Goal: Task Accomplishment & Management: Use online tool/utility

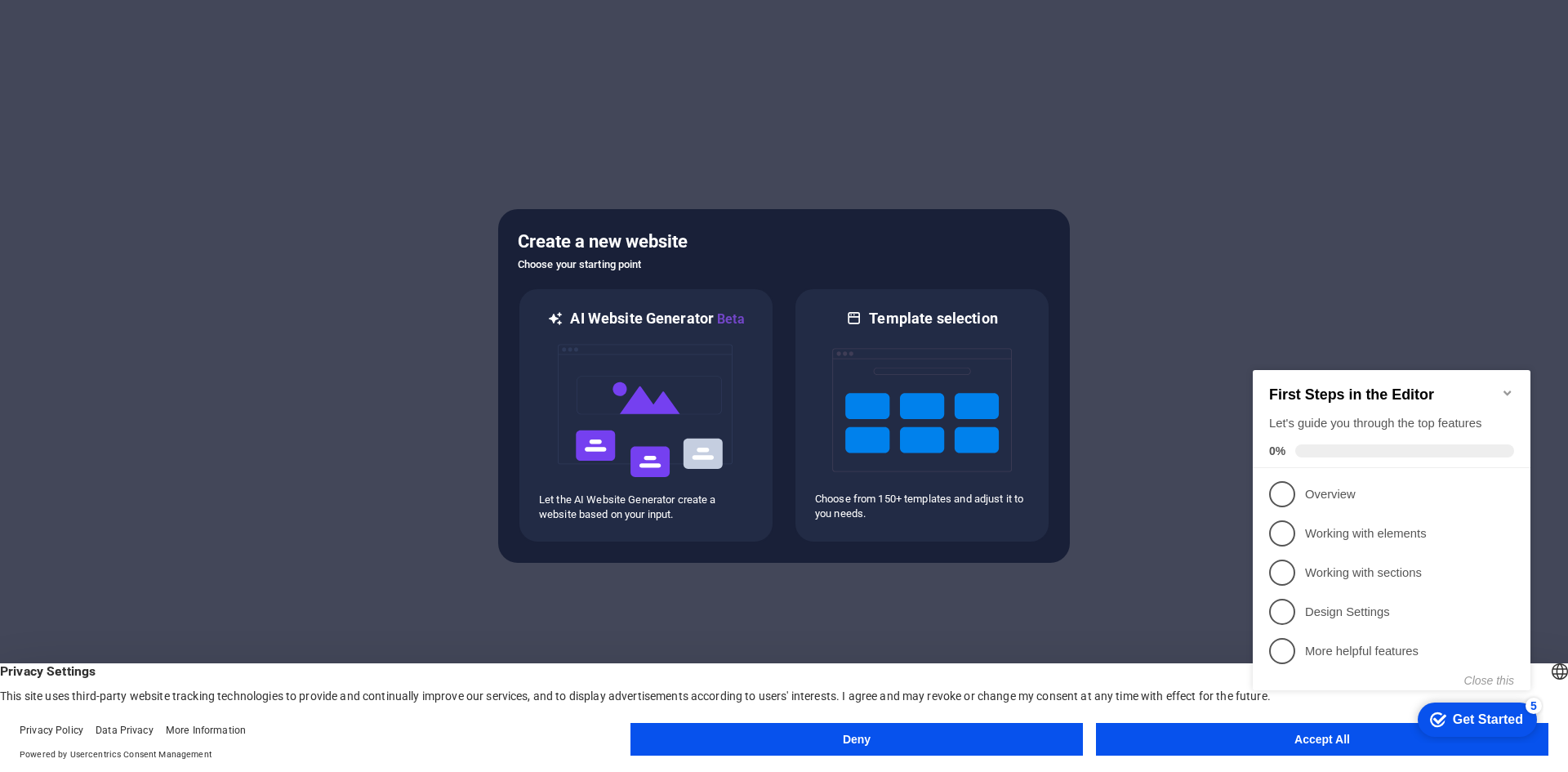
click at [1509, 386] on icon "Minimize checklist" at bounding box center [1507, 392] width 13 height 13
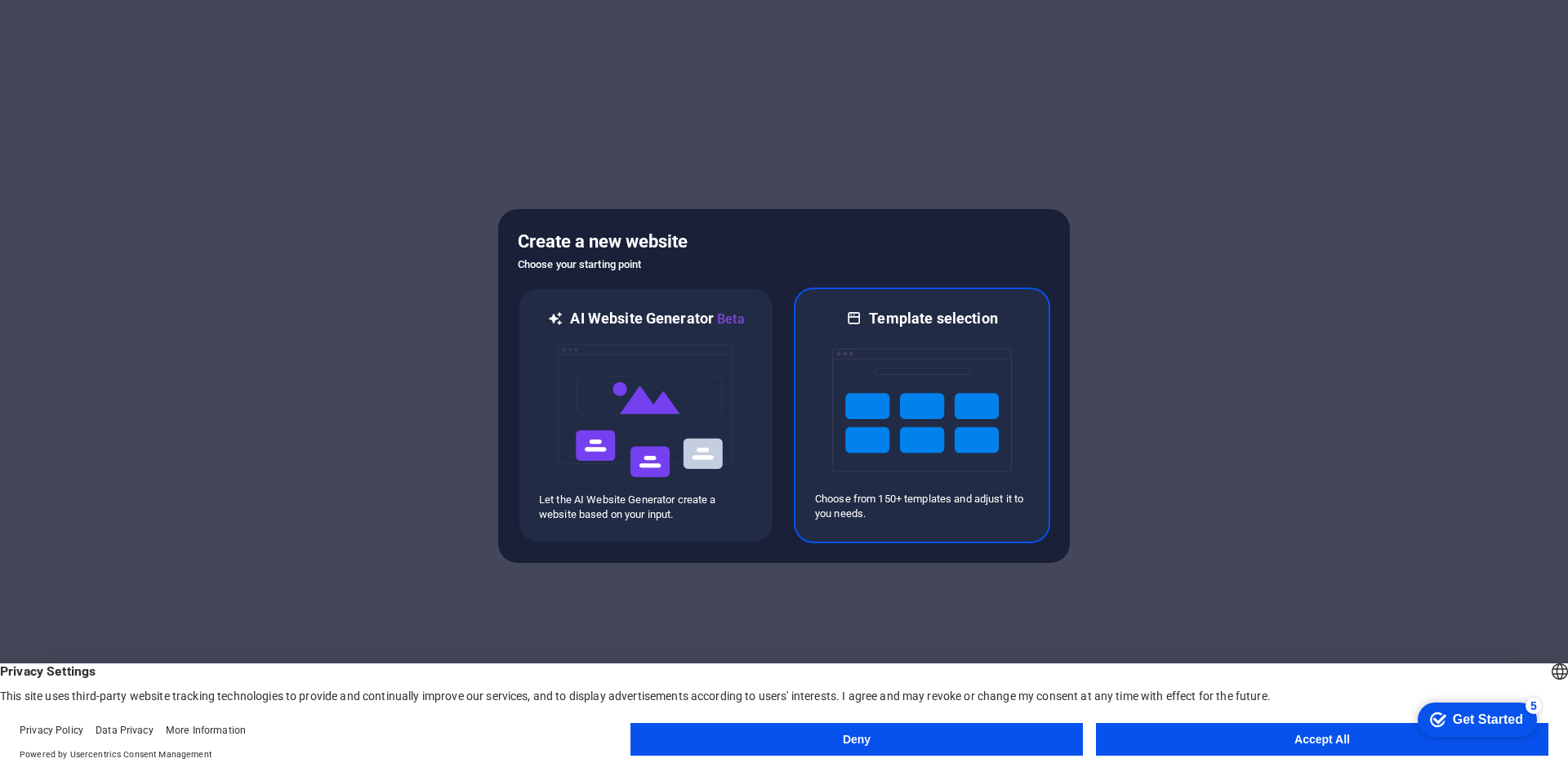
click at [981, 394] on img at bounding box center [922, 409] width 180 height 163
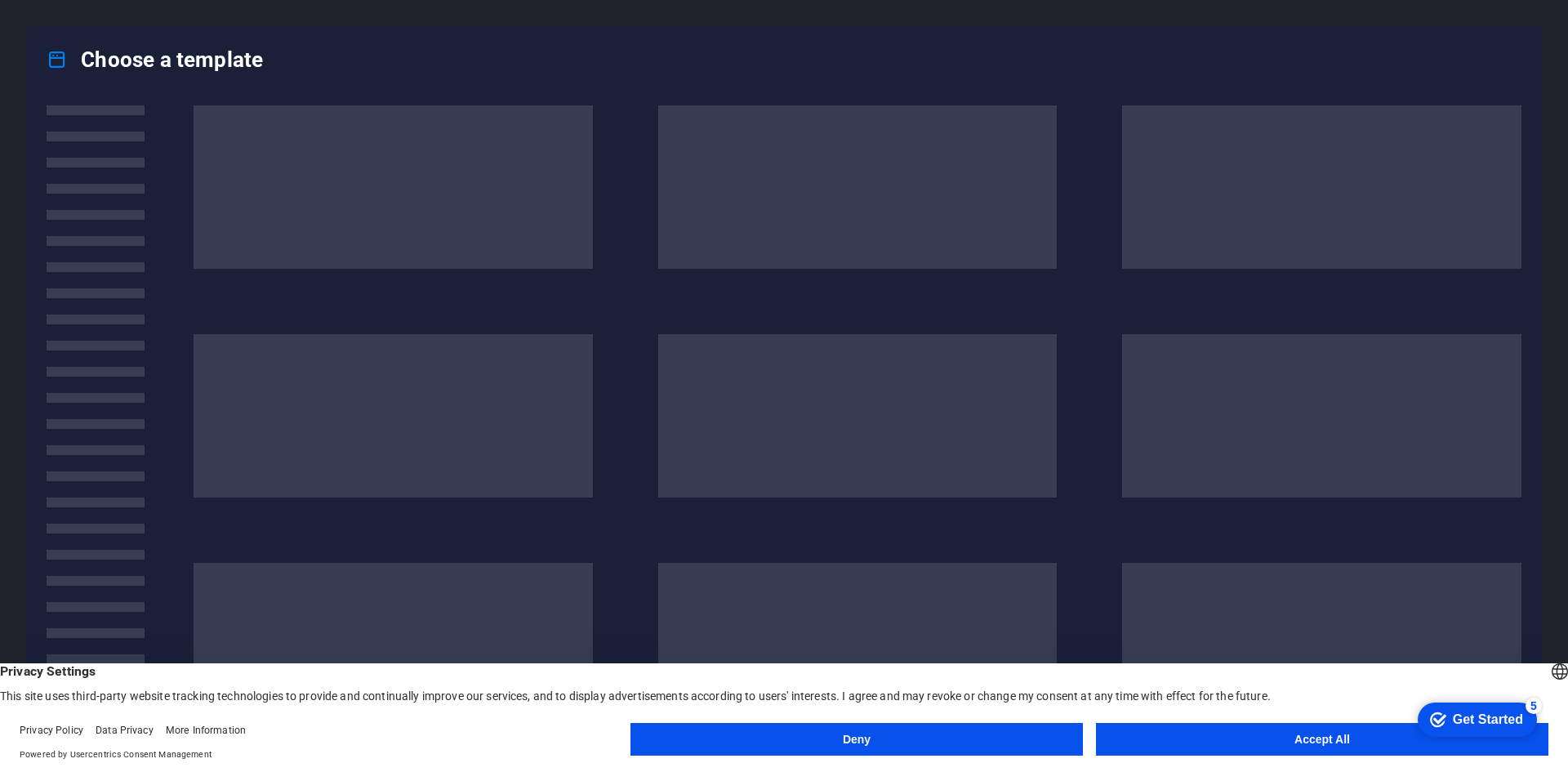
click at [1311, 745] on button "Accept All" at bounding box center [1322, 739] width 452 height 32
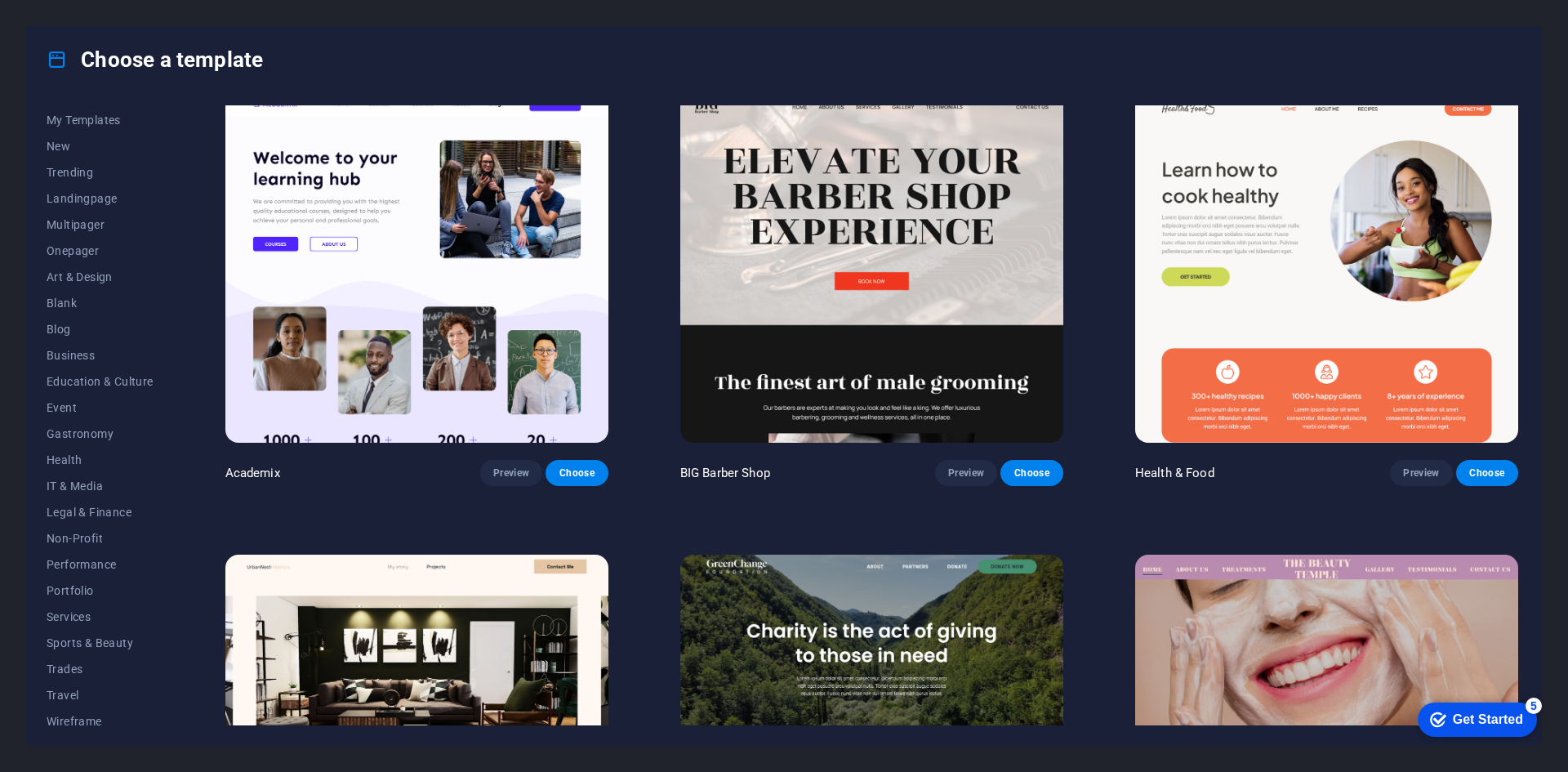
scroll to position [33, 0]
click at [91, 715] on span "Wireframe" at bounding box center [100, 711] width 107 height 13
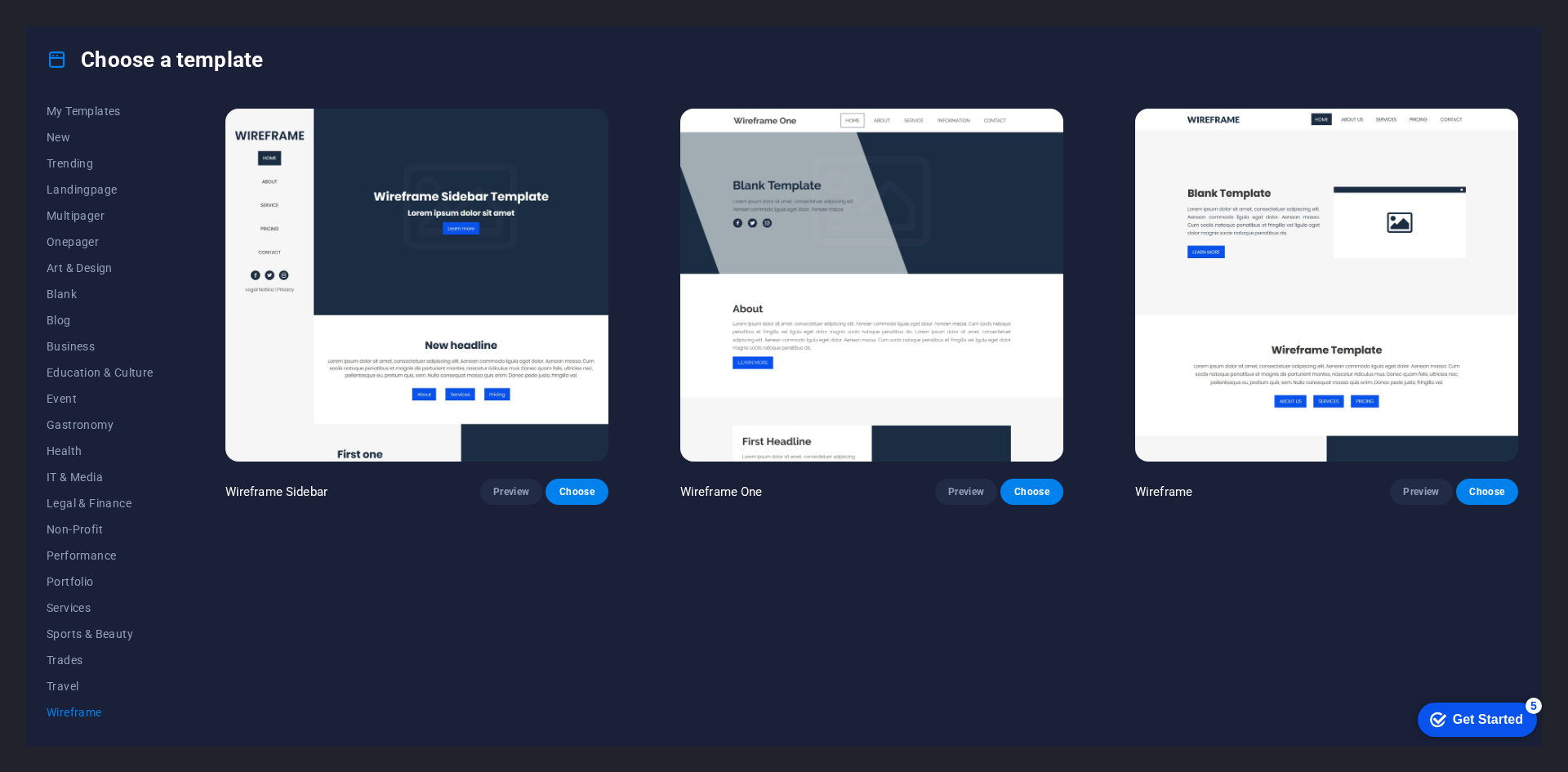
scroll to position [0, 0]
click at [76, 247] on span "Onepager" at bounding box center [100, 241] width 107 height 13
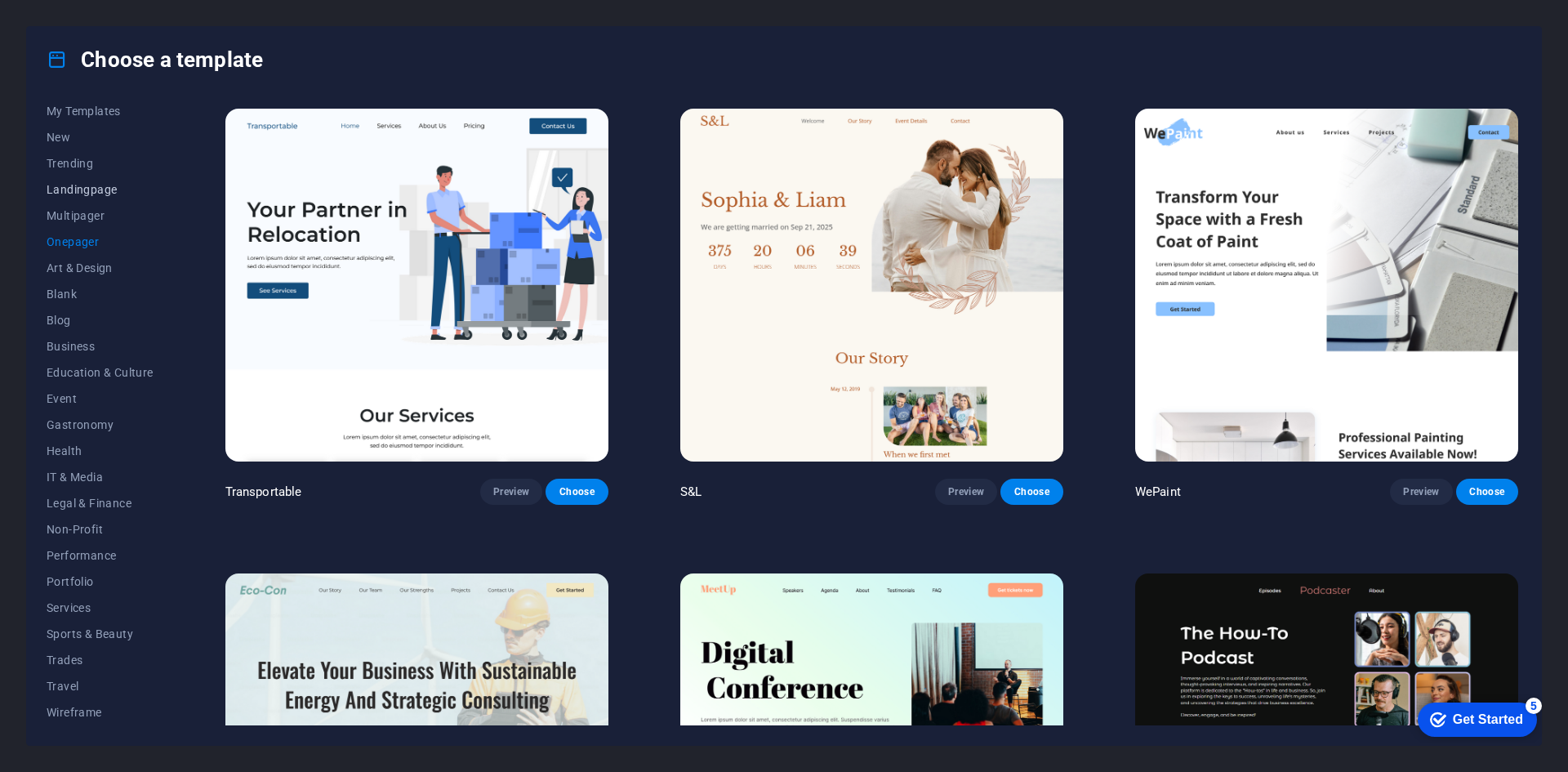
click at [105, 182] on button "Landingpage" at bounding box center [100, 189] width 107 height 26
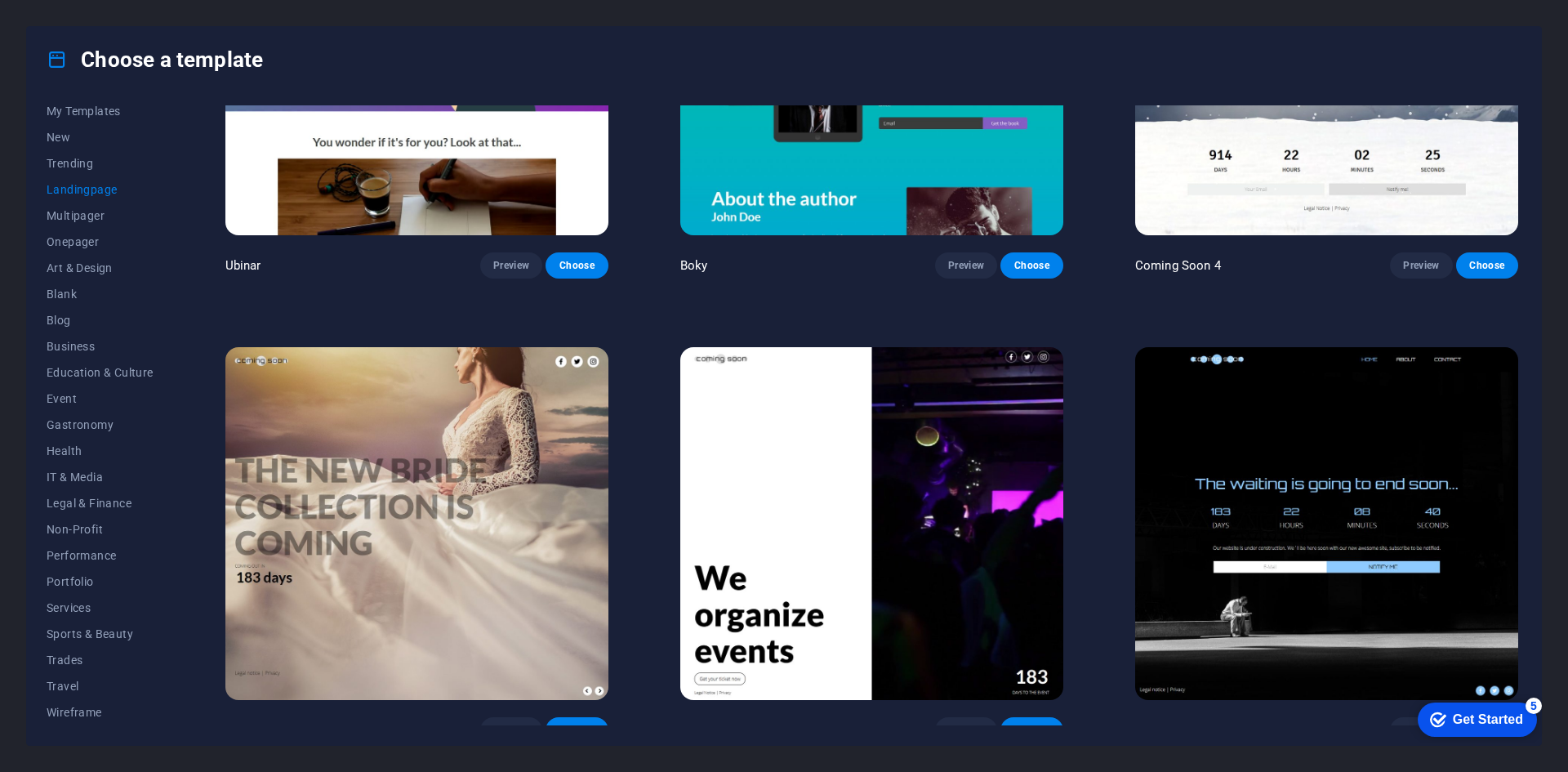
scroll to position [3483, 0]
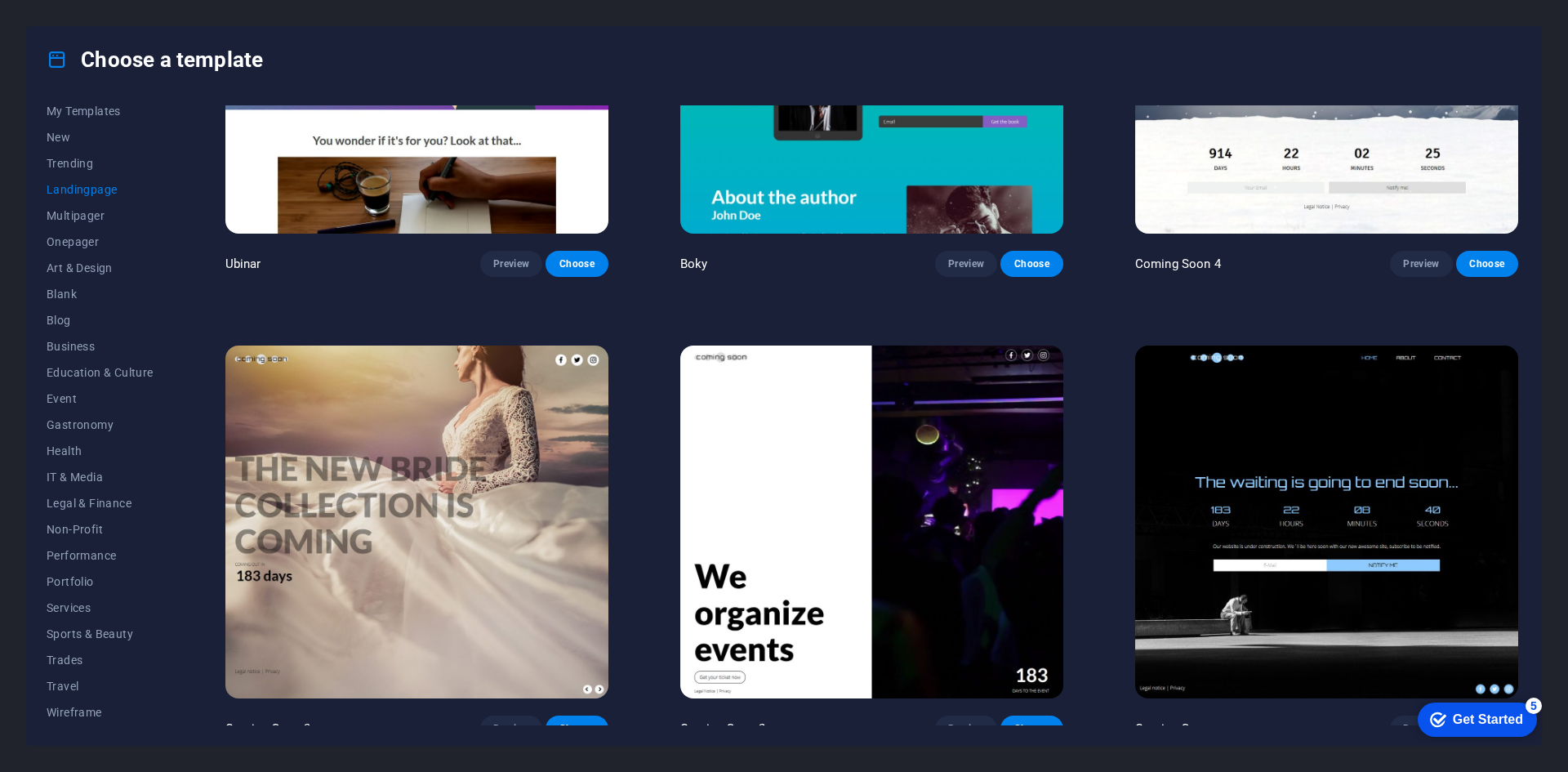
click at [1403, 549] on img at bounding box center [1327, 522] width 383 height 353
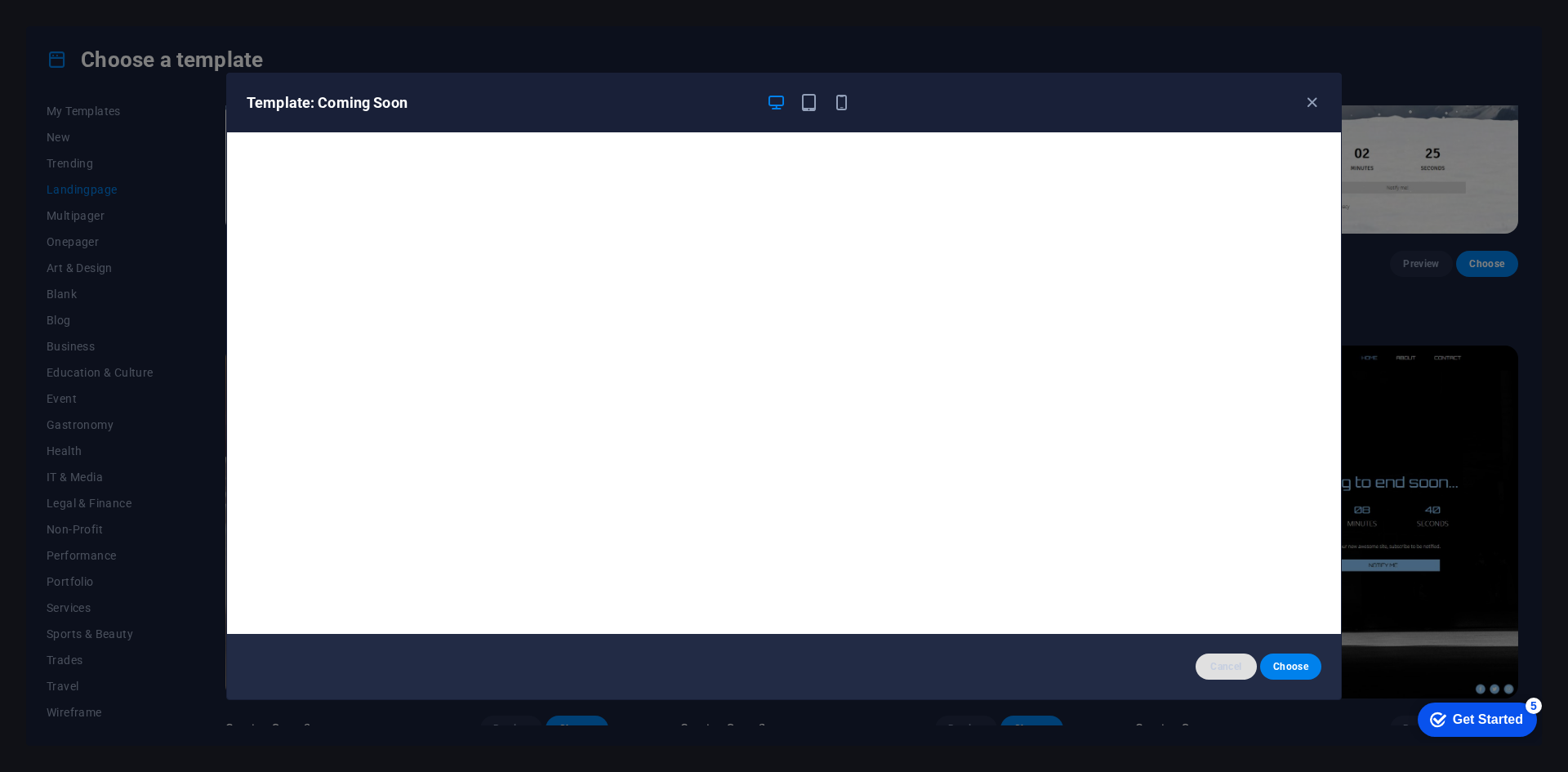
click at [1233, 664] on span "Cancel" at bounding box center [1226, 666] width 35 height 13
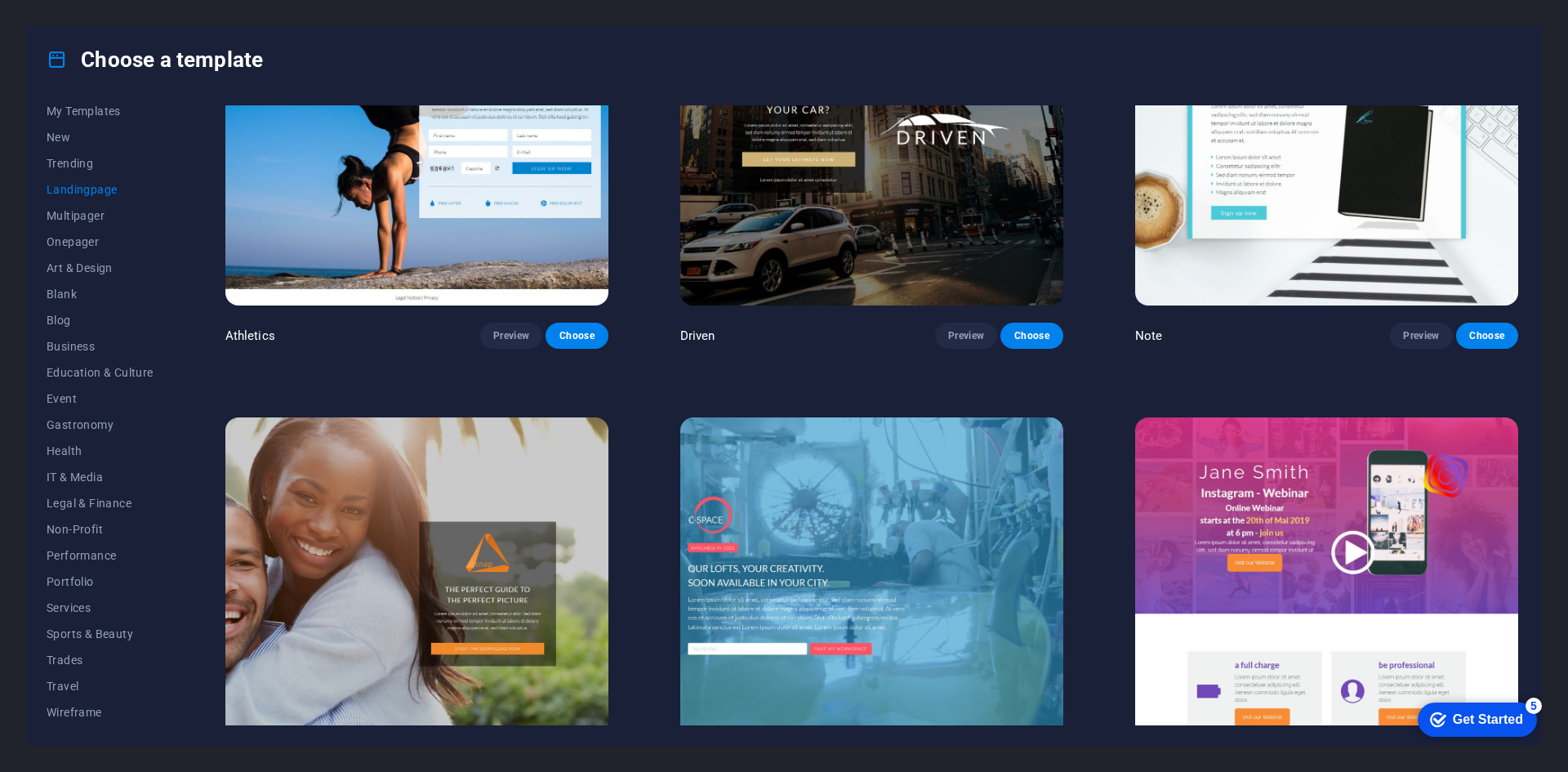
scroll to position [1523, 0]
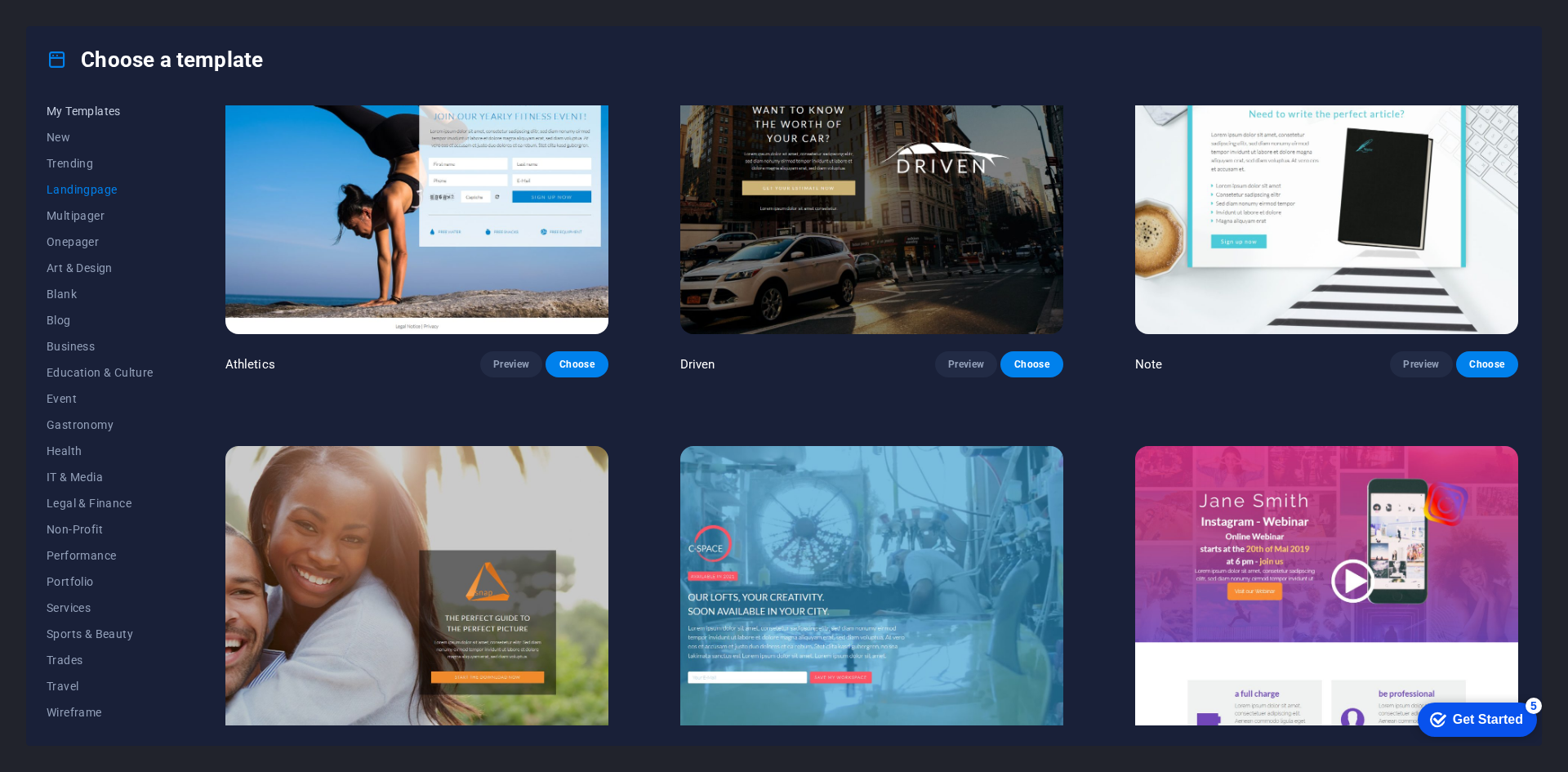
click at [90, 110] on span "My Templates" at bounding box center [100, 111] width 107 height 13
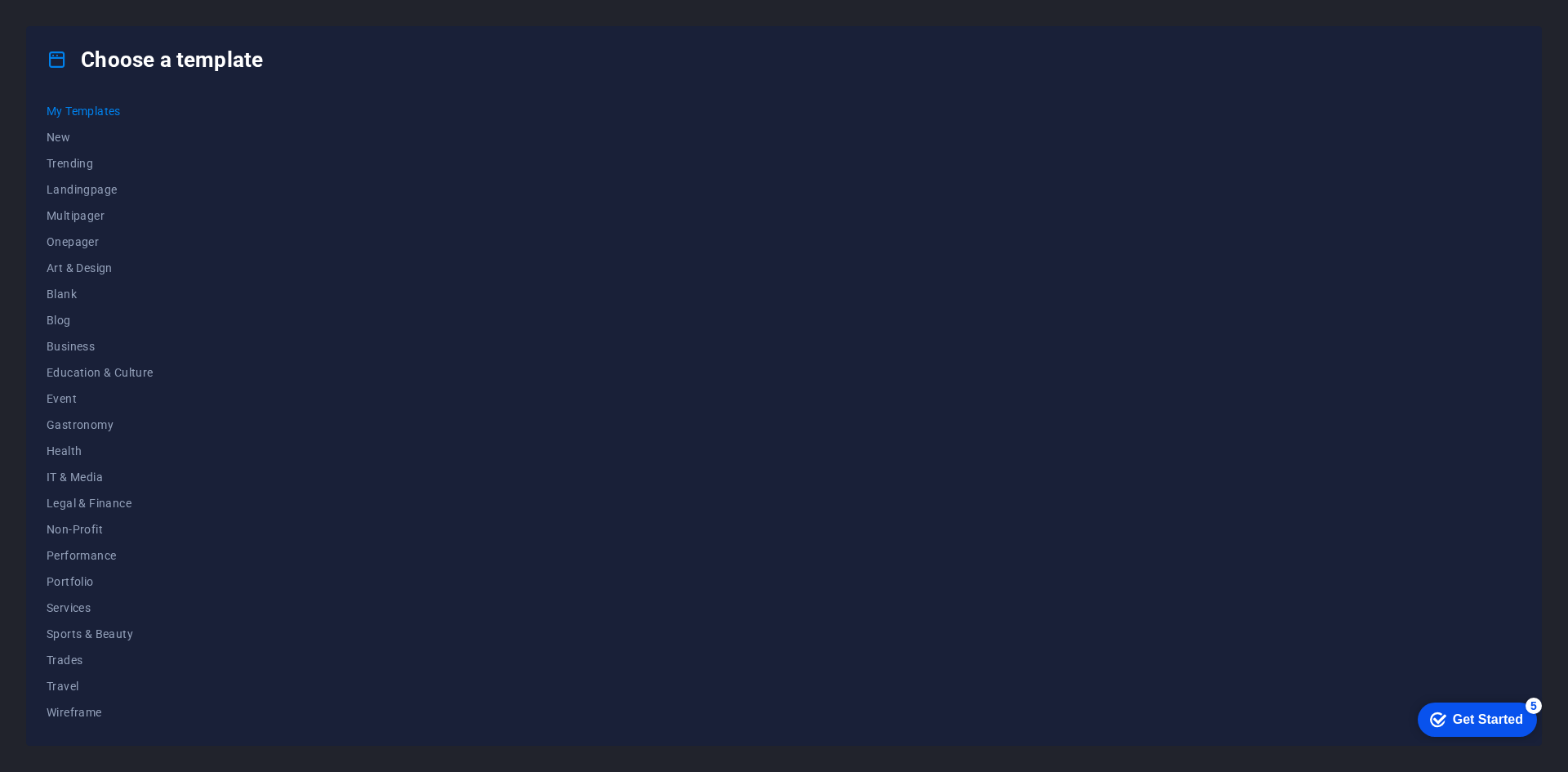
scroll to position [0, 0]
click at [69, 142] on span "New" at bounding box center [100, 136] width 107 height 13
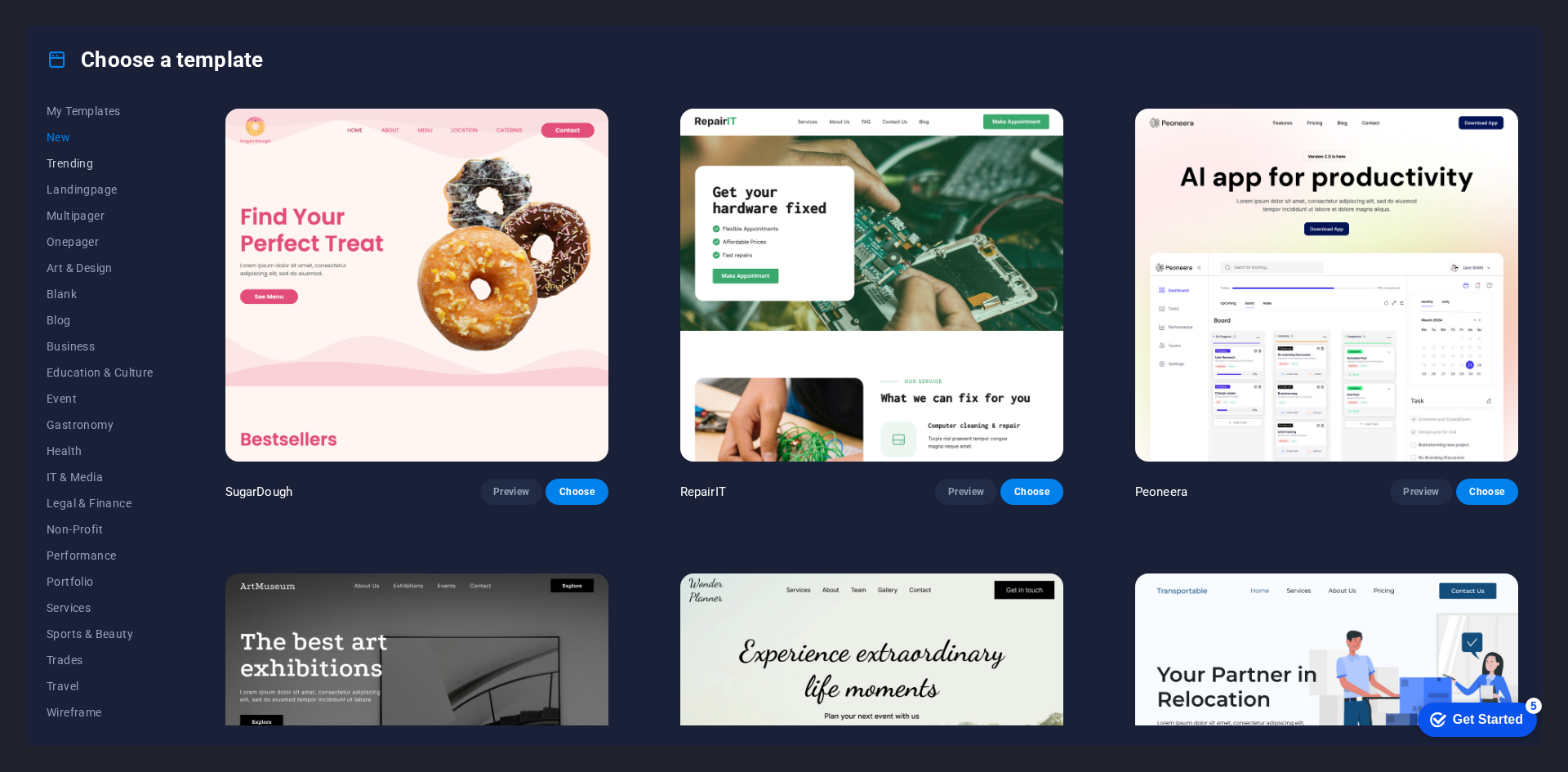
click at [77, 160] on span "Trending" at bounding box center [100, 163] width 107 height 13
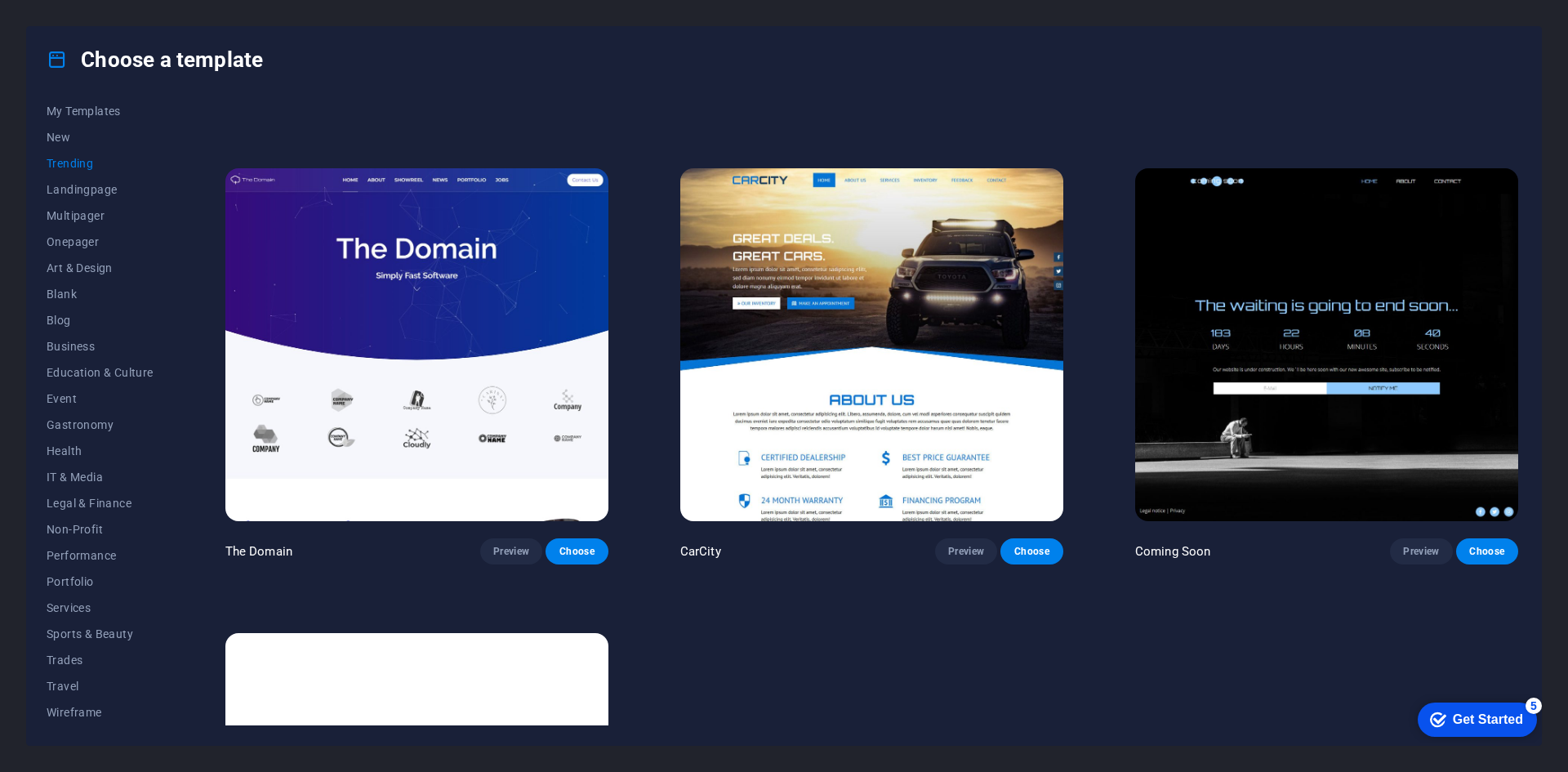
scroll to position [1878, 0]
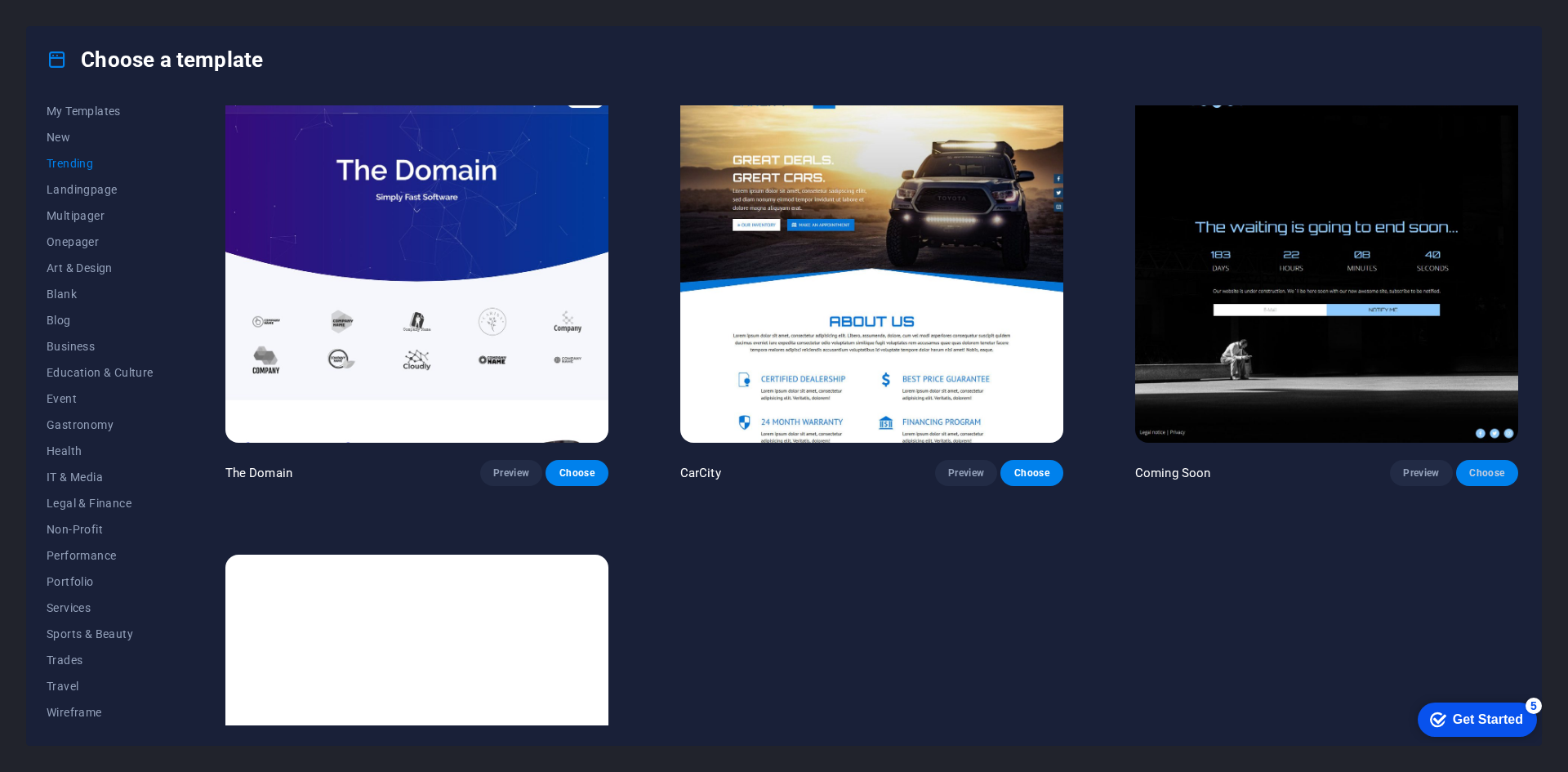
click at [1491, 467] on span "Choose" at bounding box center [1488, 473] width 36 height 13
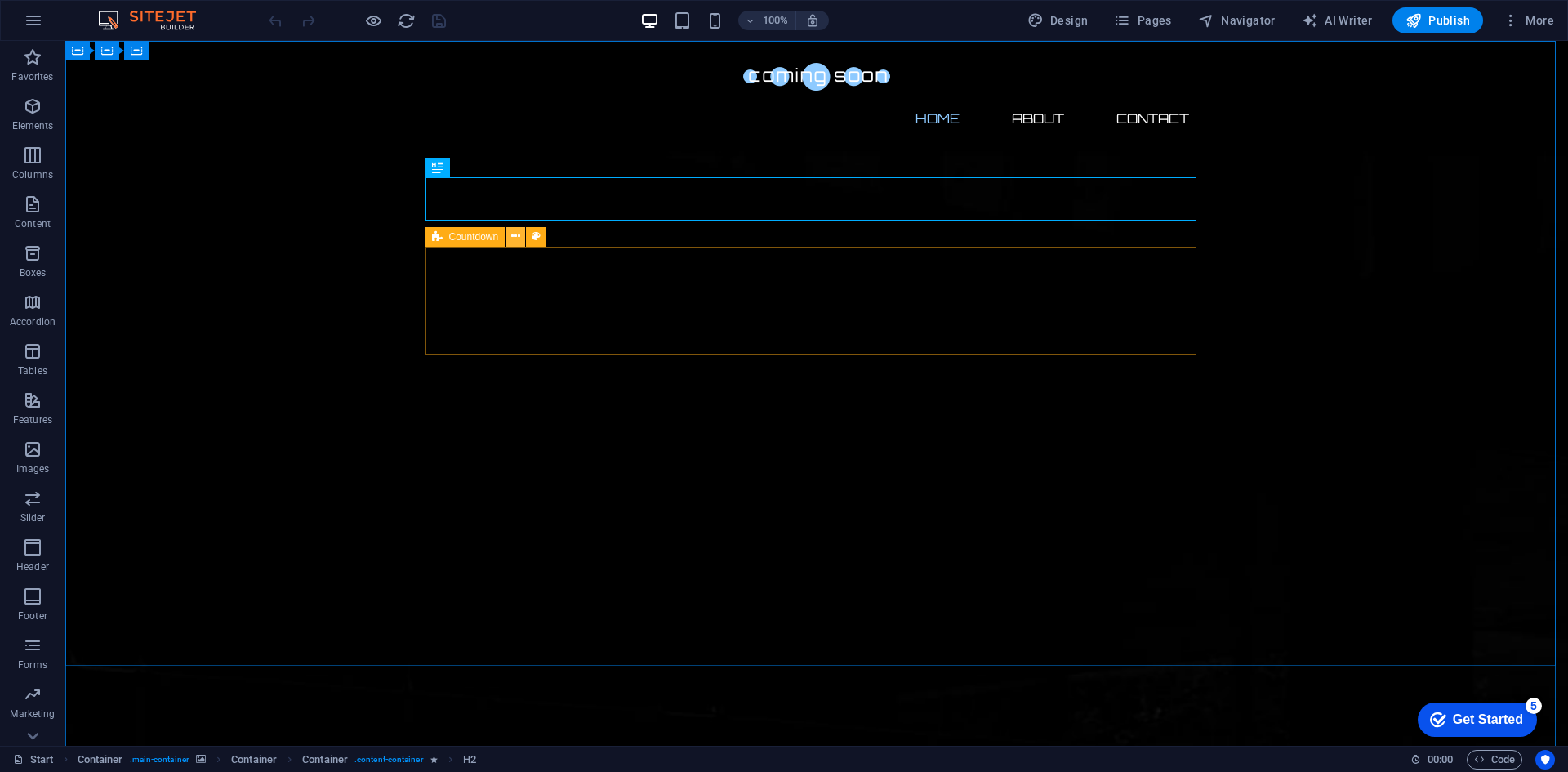
click at [520, 235] on icon at bounding box center [515, 236] width 9 height 17
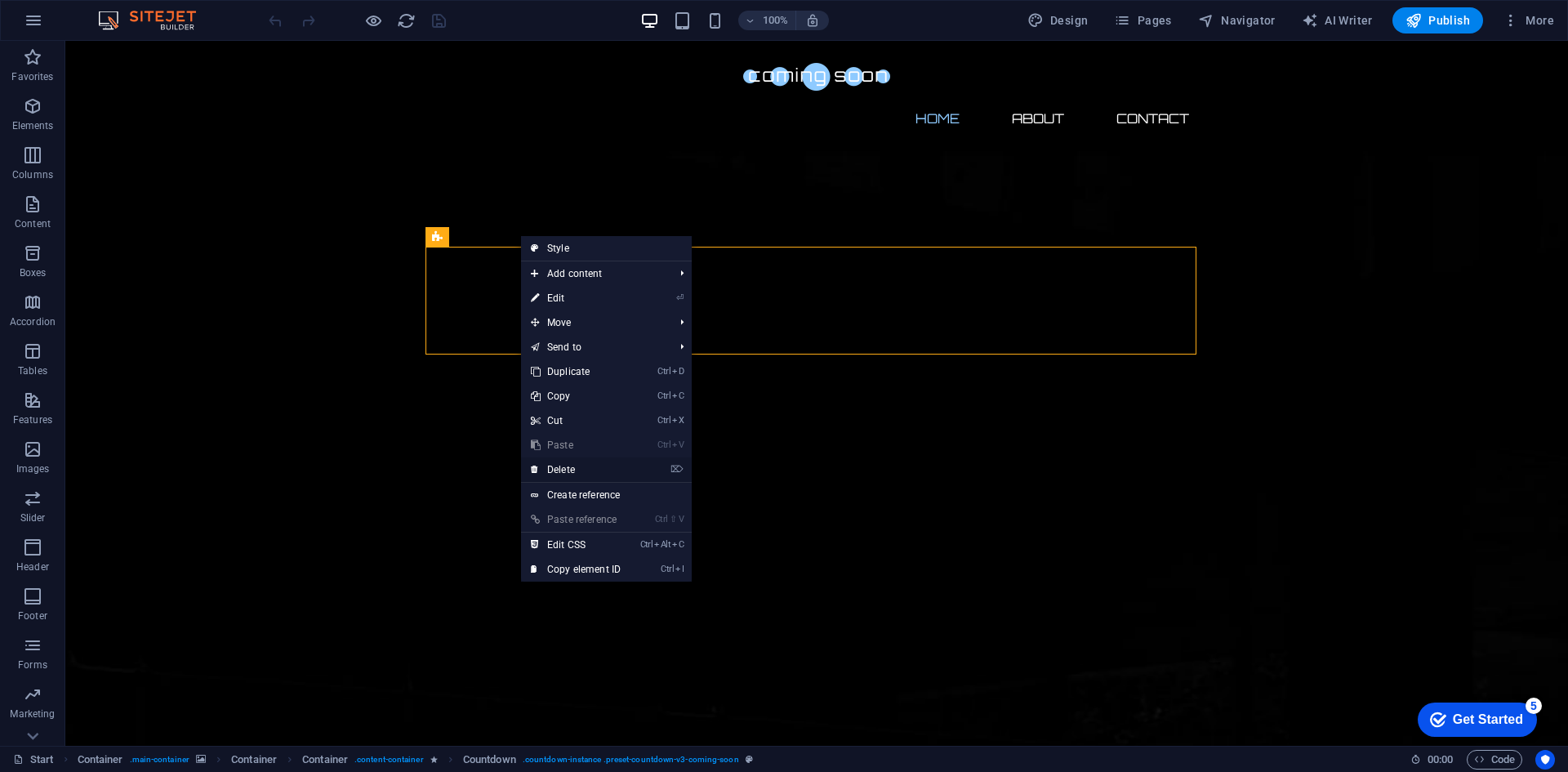
click at [661, 471] on li "⌦ Delete" at bounding box center [607, 470] width 171 height 26
click at [563, 467] on link "⌦ Delete" at bounding box center [576, 469] width 109 height 25
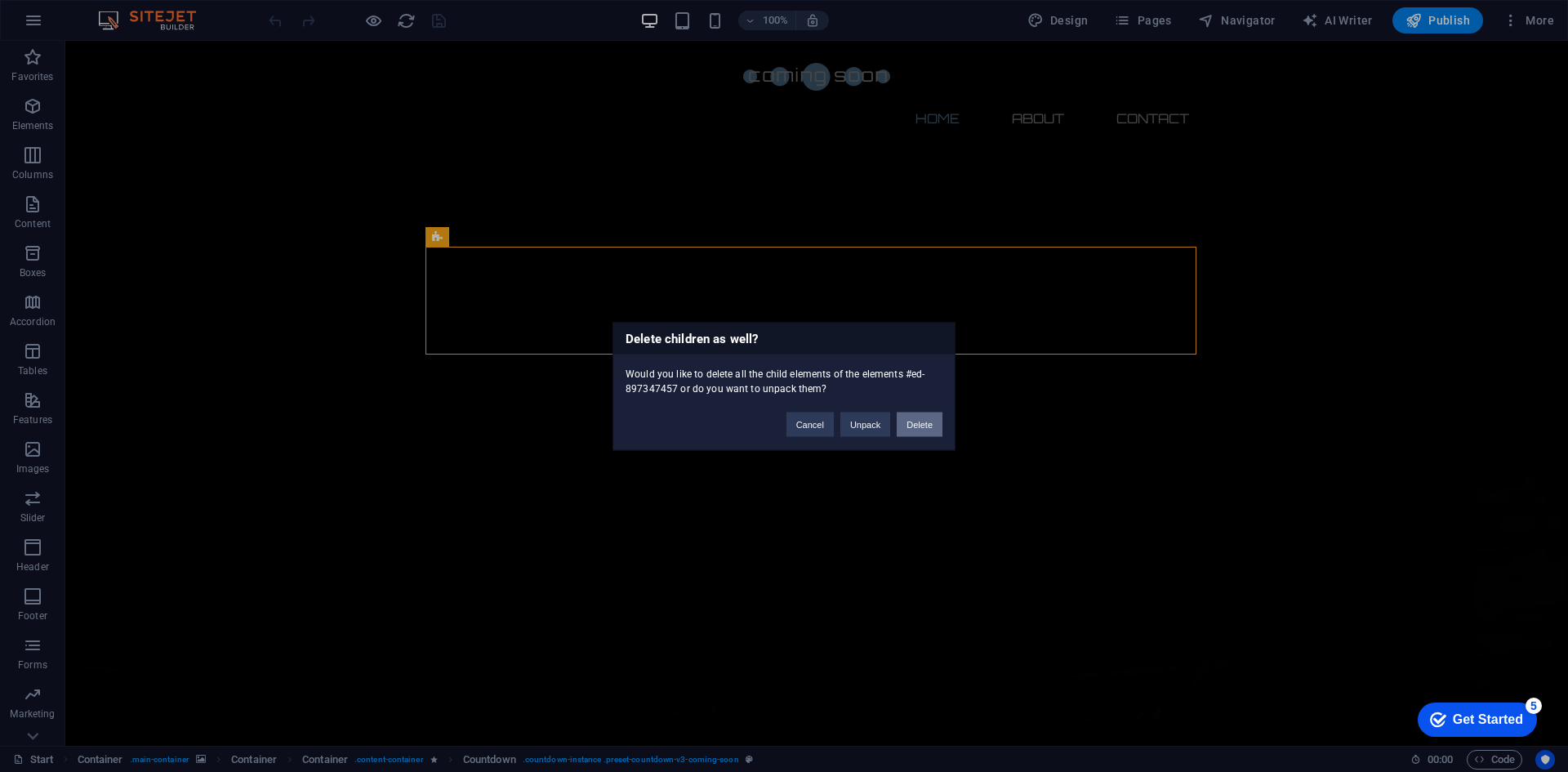
drag, startPoint x: 903, startPoint y: 420, endPoint x: 838, endPoint y: 379, distance: 76.9
click at [903, 420] on button "Delete" at bounding box center [920, 424] width 46 height 25
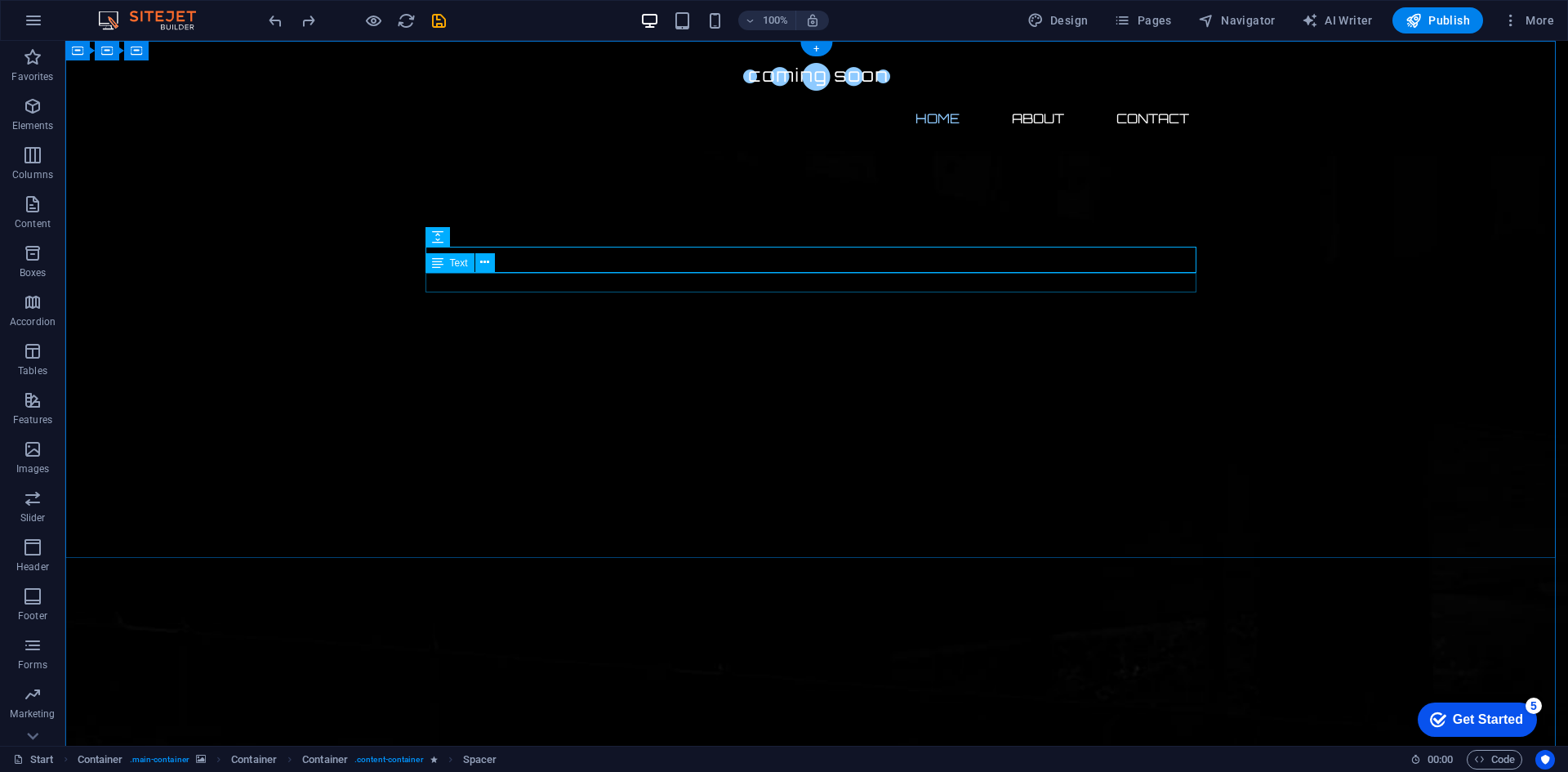
click at [485, 264] on icon at bounding box center [485, 263] width 9 height 17
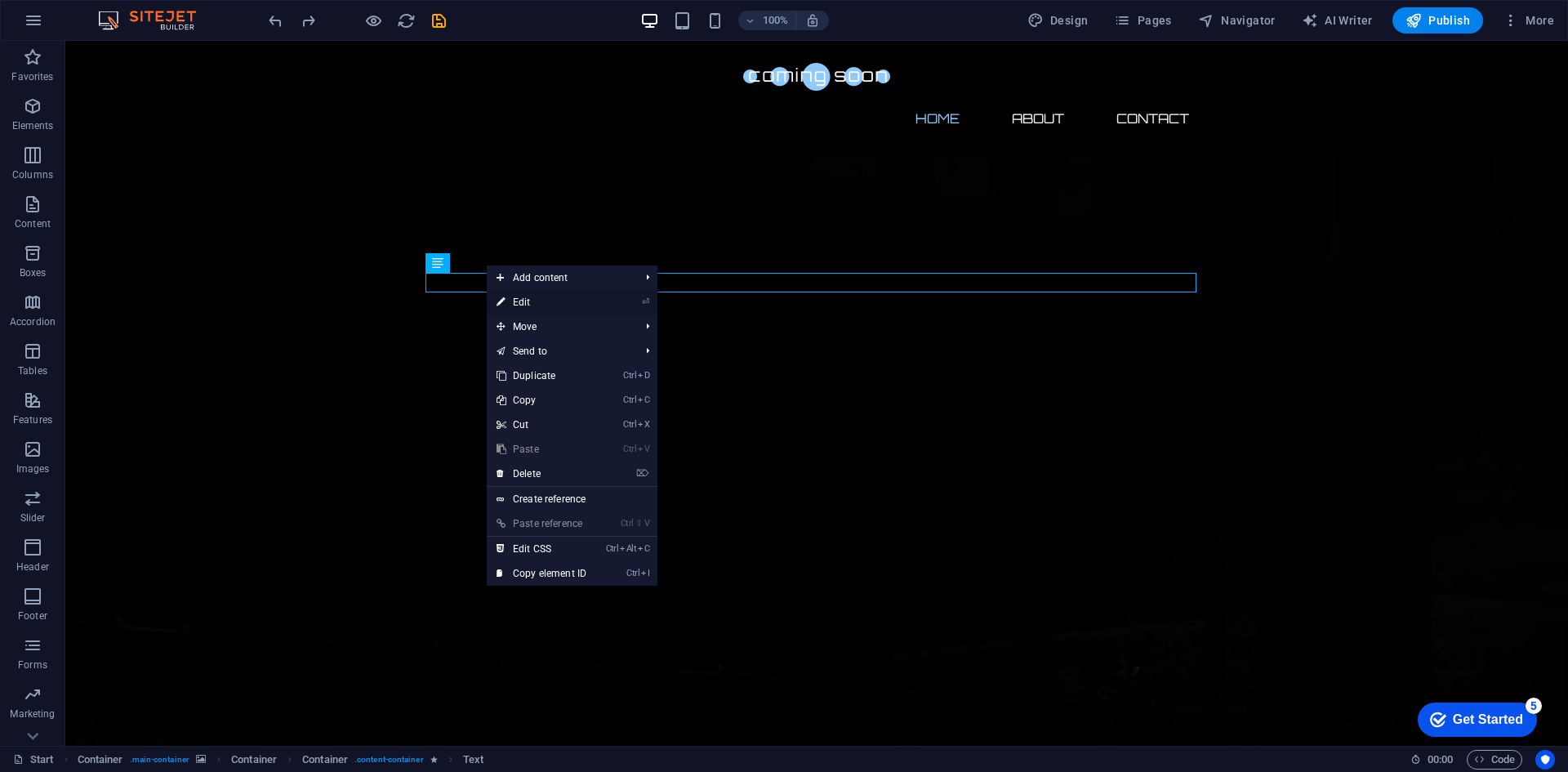
click at [566, 304] on link "⏎ Edit" at bounding box center [542, 302] width 109 height 25
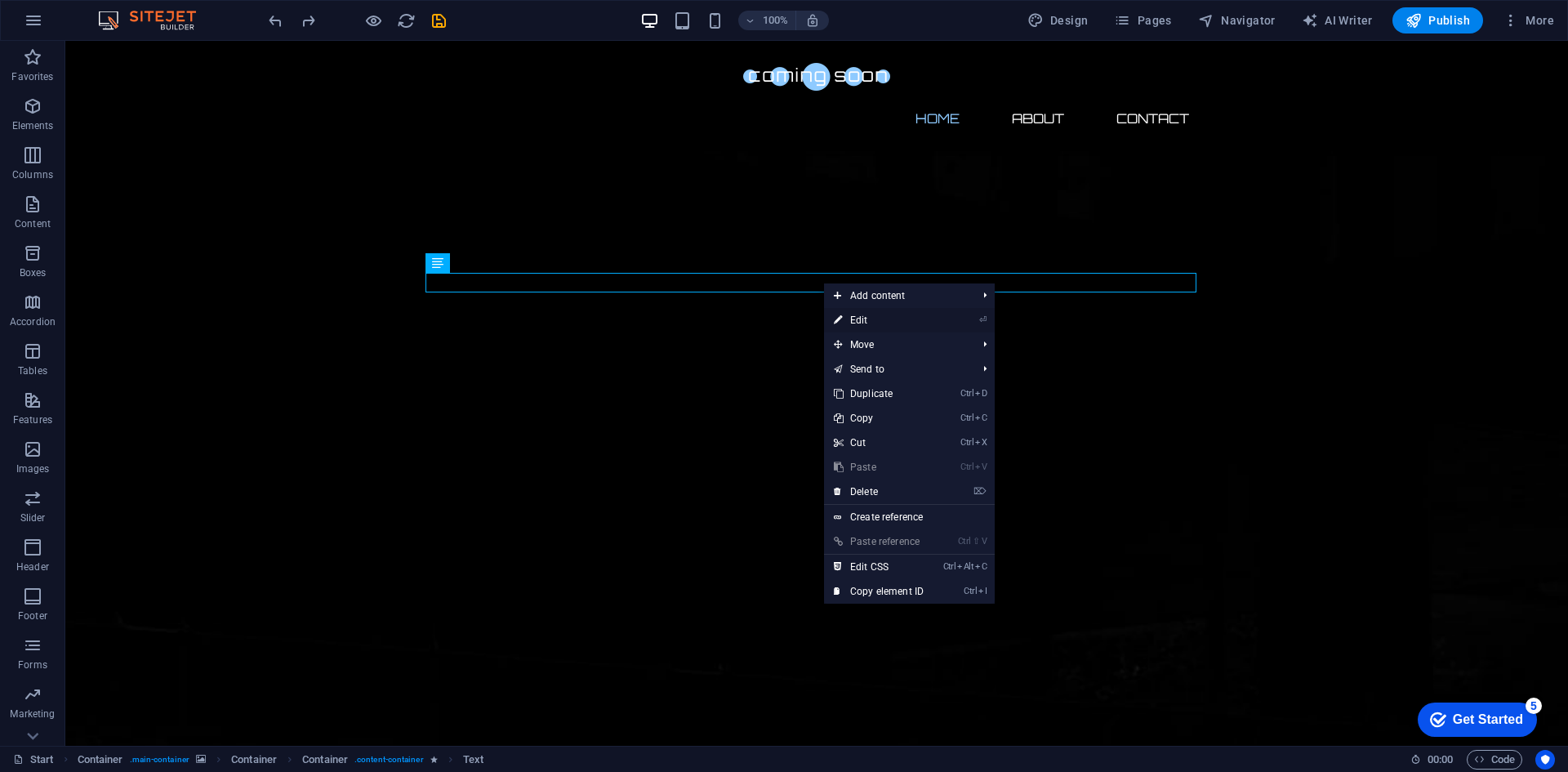
click at [899, 318] on link "⏎ Edit" at bounding box center [879, 320] width 109 height 25
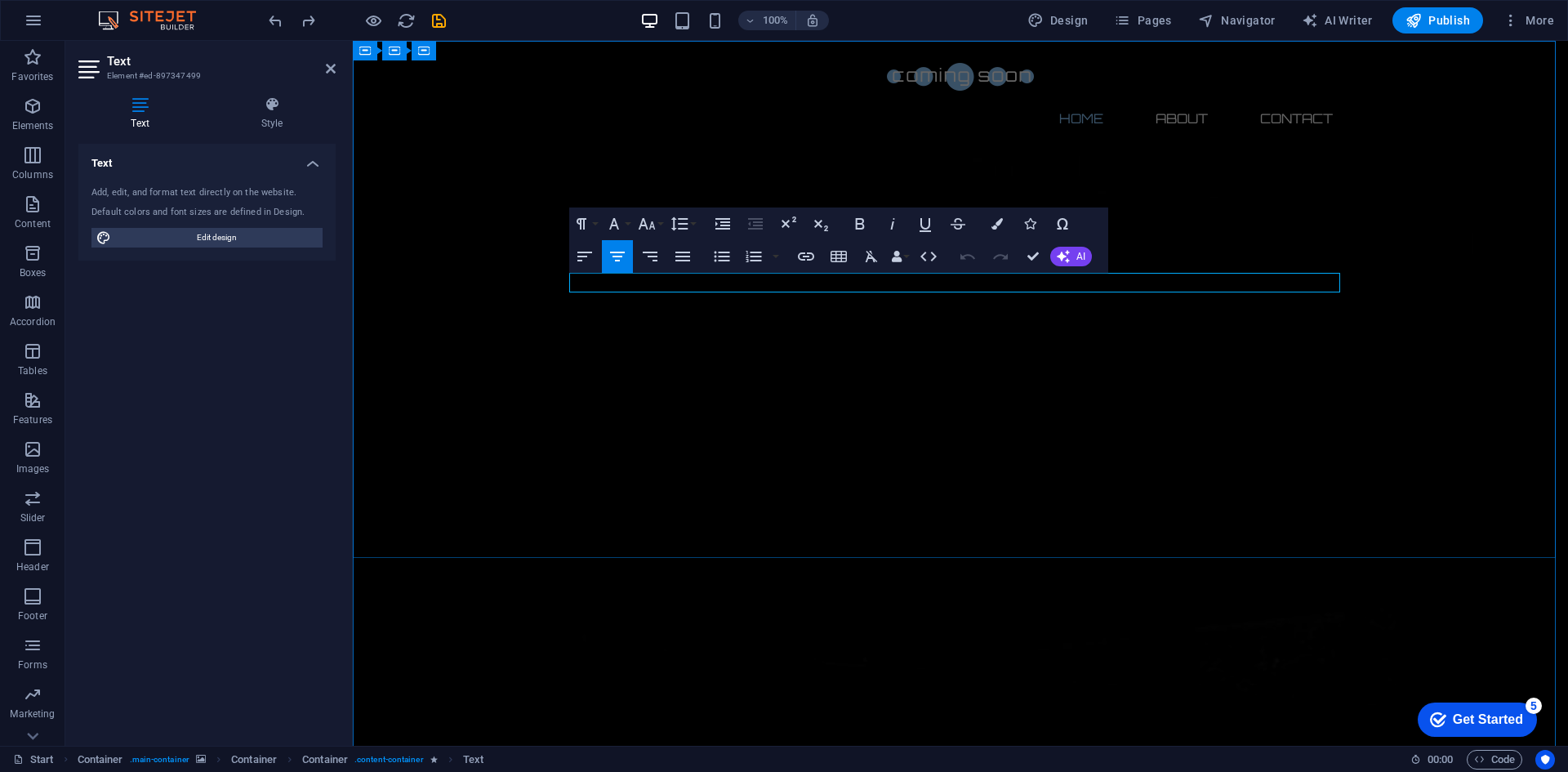
click at [1555, 20] on button "More" at bounding box center [1529, 20] width 65 height 26
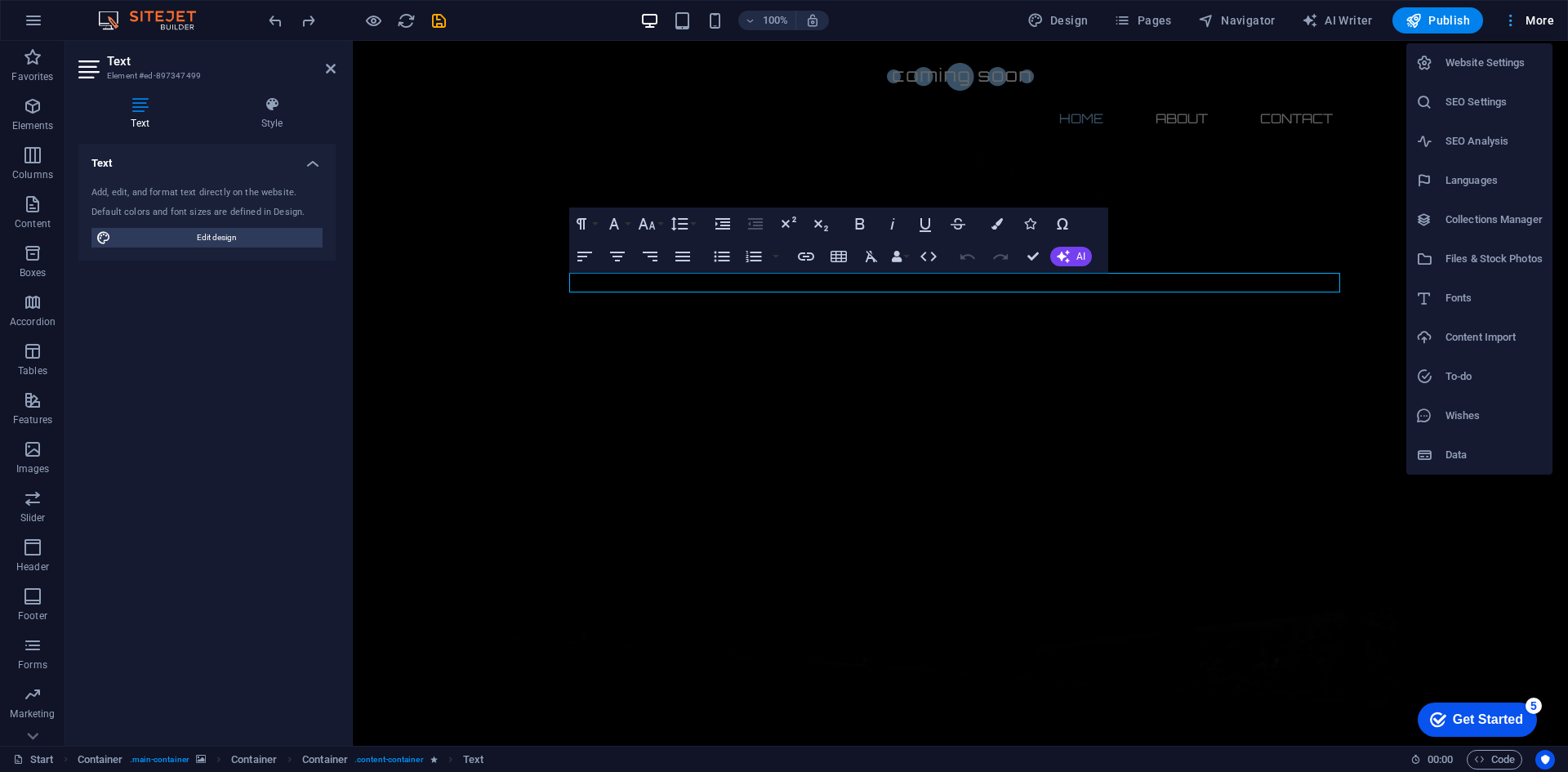
click at [1555, 20] on div at bounding box center [784, 386] width 1568 height 772
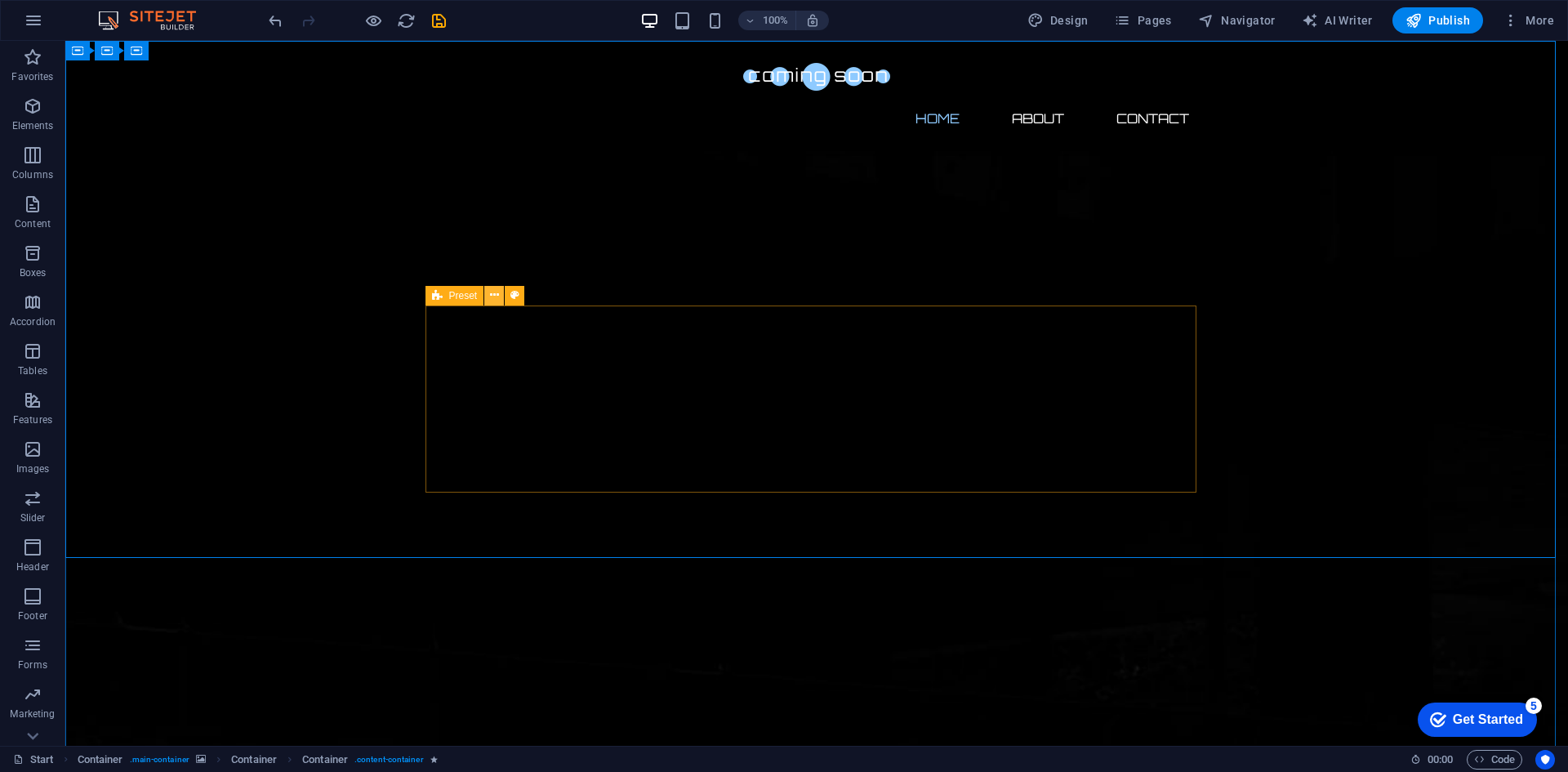
click at [500, 297] on button at bounding box center [494, 295] width 20 height 20
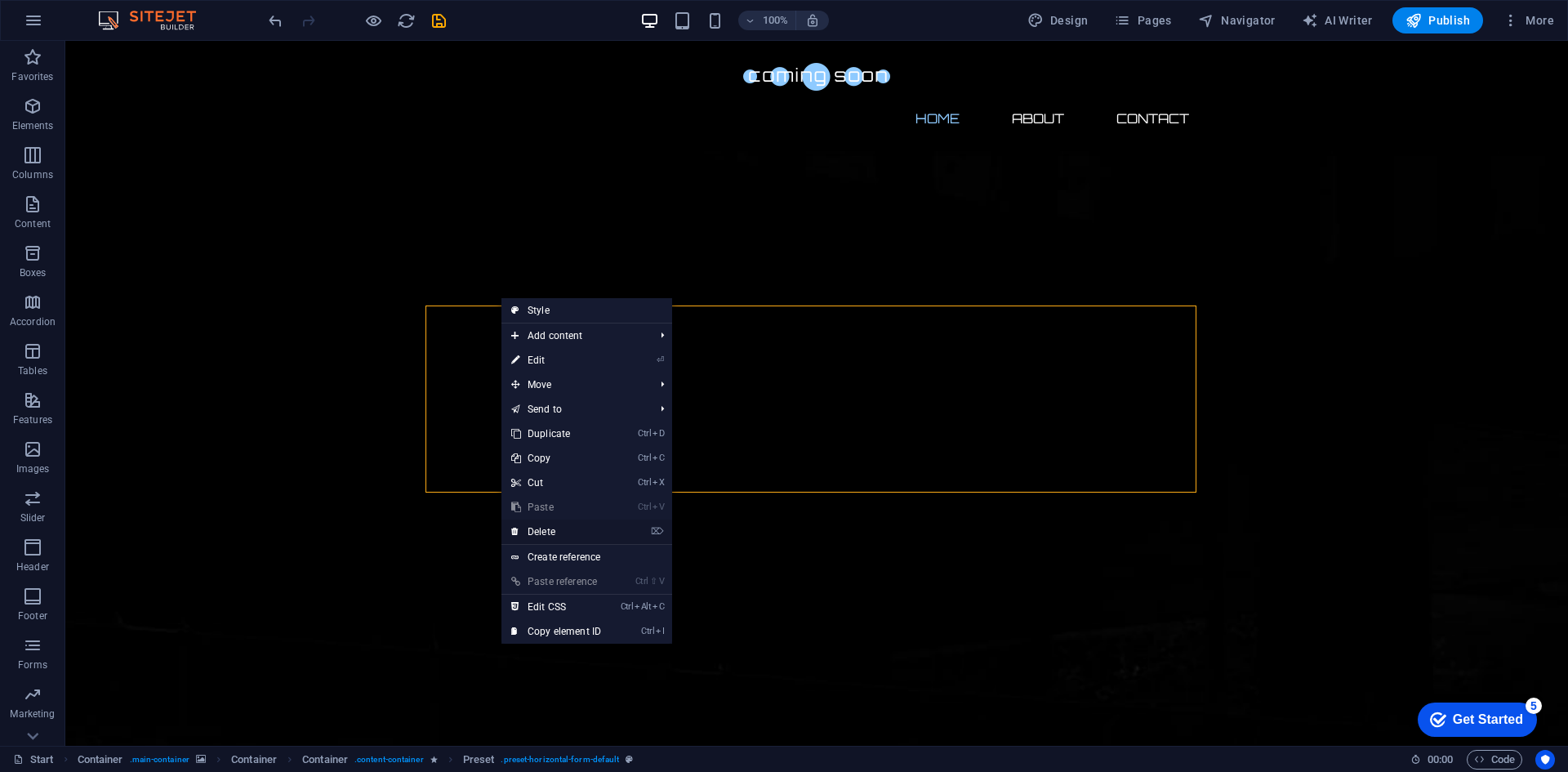
click at [571, 523] on link "⌦ Delete" at bounding box center [556, 531] width 109 height 25
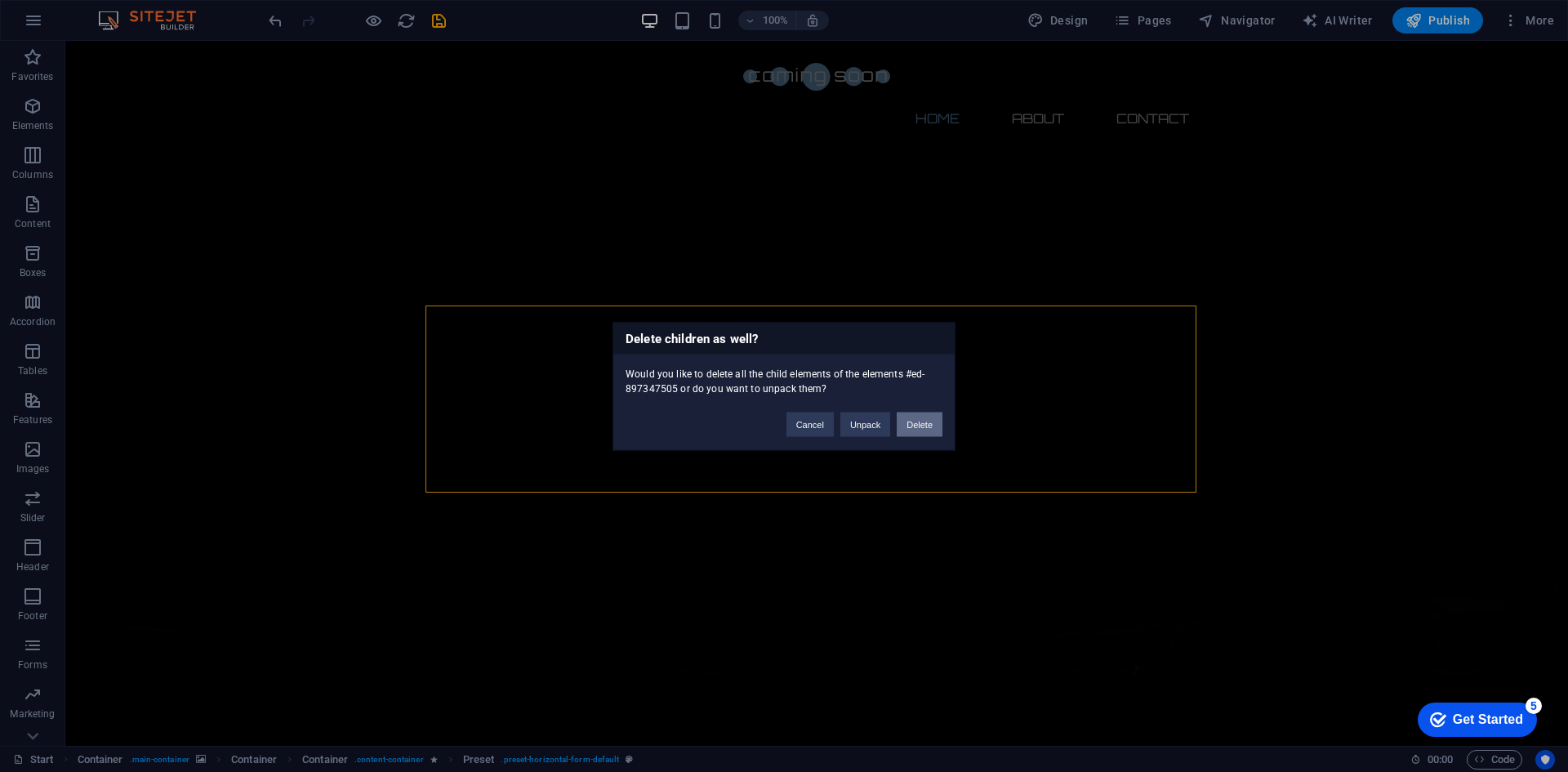
click at [913, 425] on button "Delete" at bounding box center [920, 424] width 46 height 25
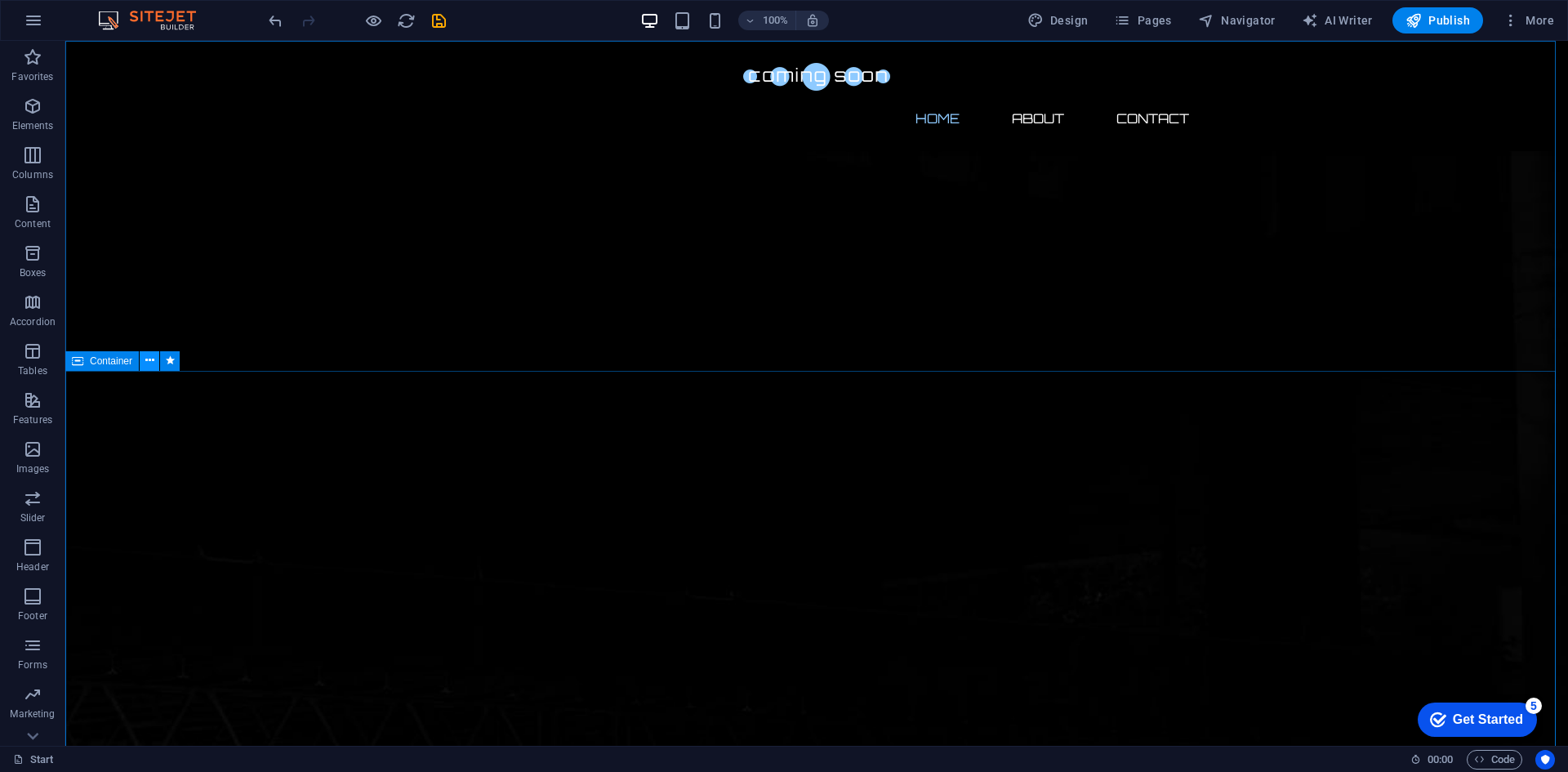
drag, startPoint x: 148, startPoint y: 360, endPoint x: 73, endPoint y: 355, distance: 75.2
click at [148, 360] on icon at bounding box center [149, 361] width 9 height 17
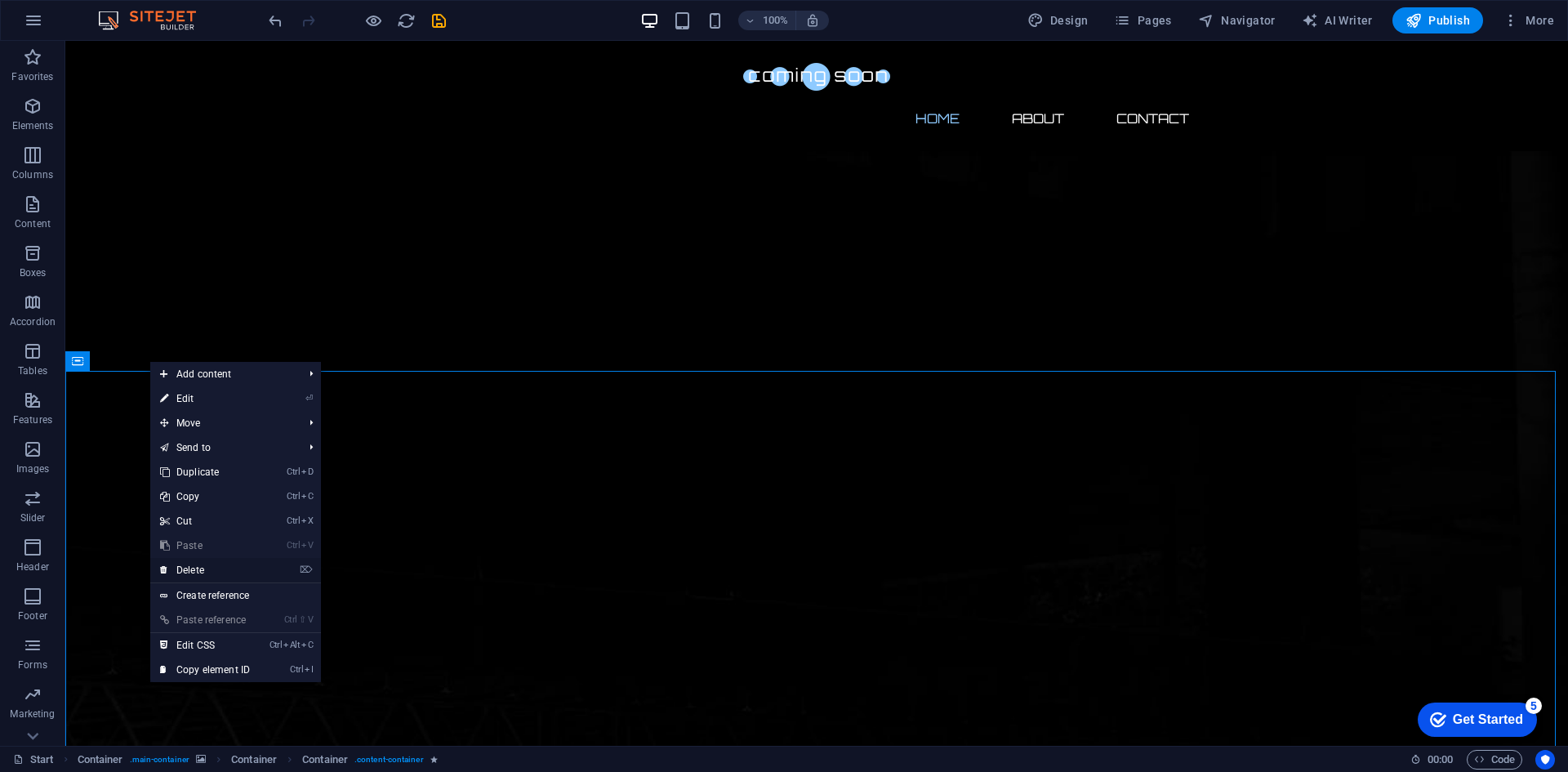
click at [234, 570] on link "⌦ Delete" at bounding box center [205, 570] width 109 height 25
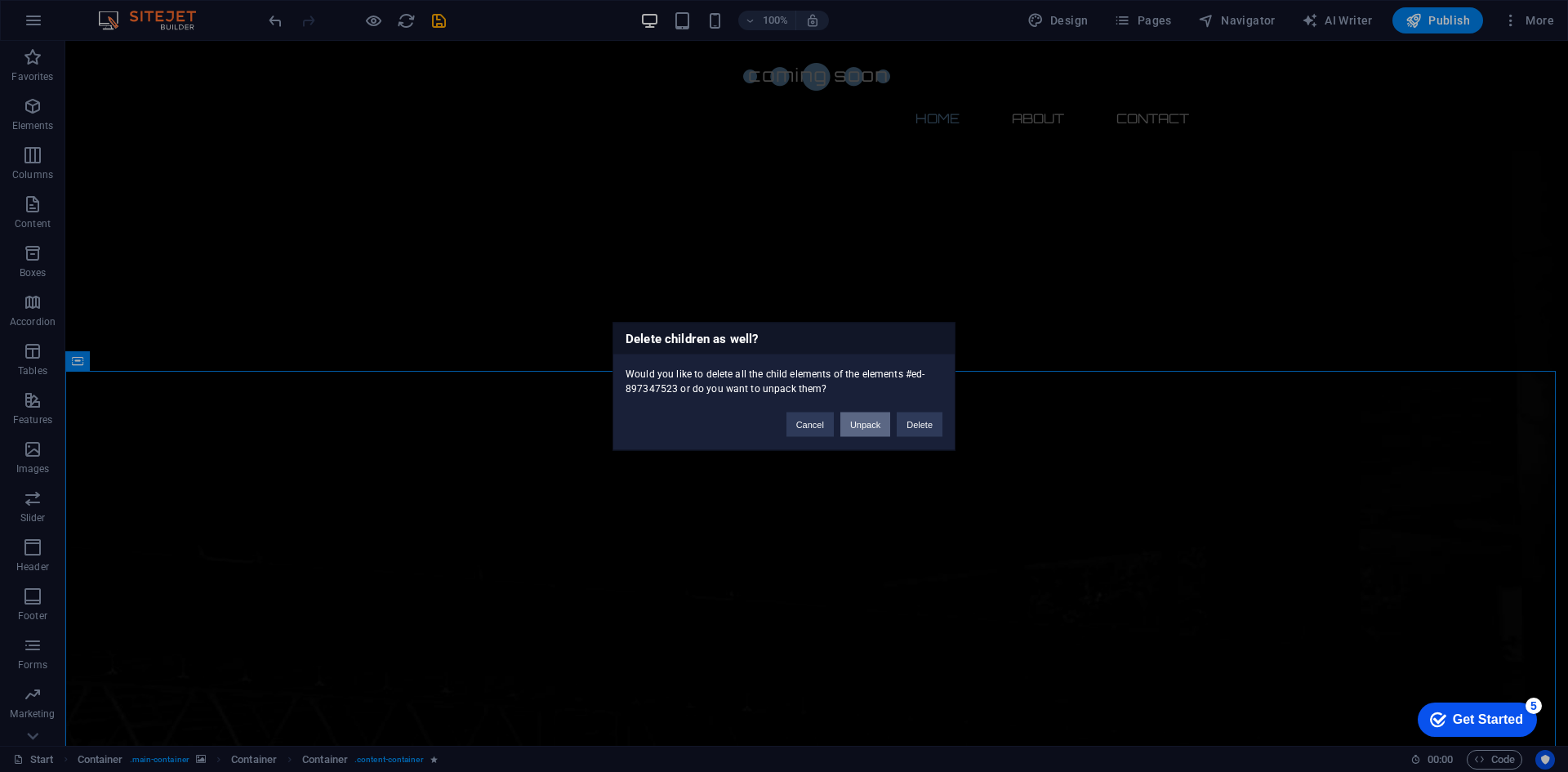
click at [868, 418] on button "Unpack" at bounding box center [865, 424] width 49 height 25
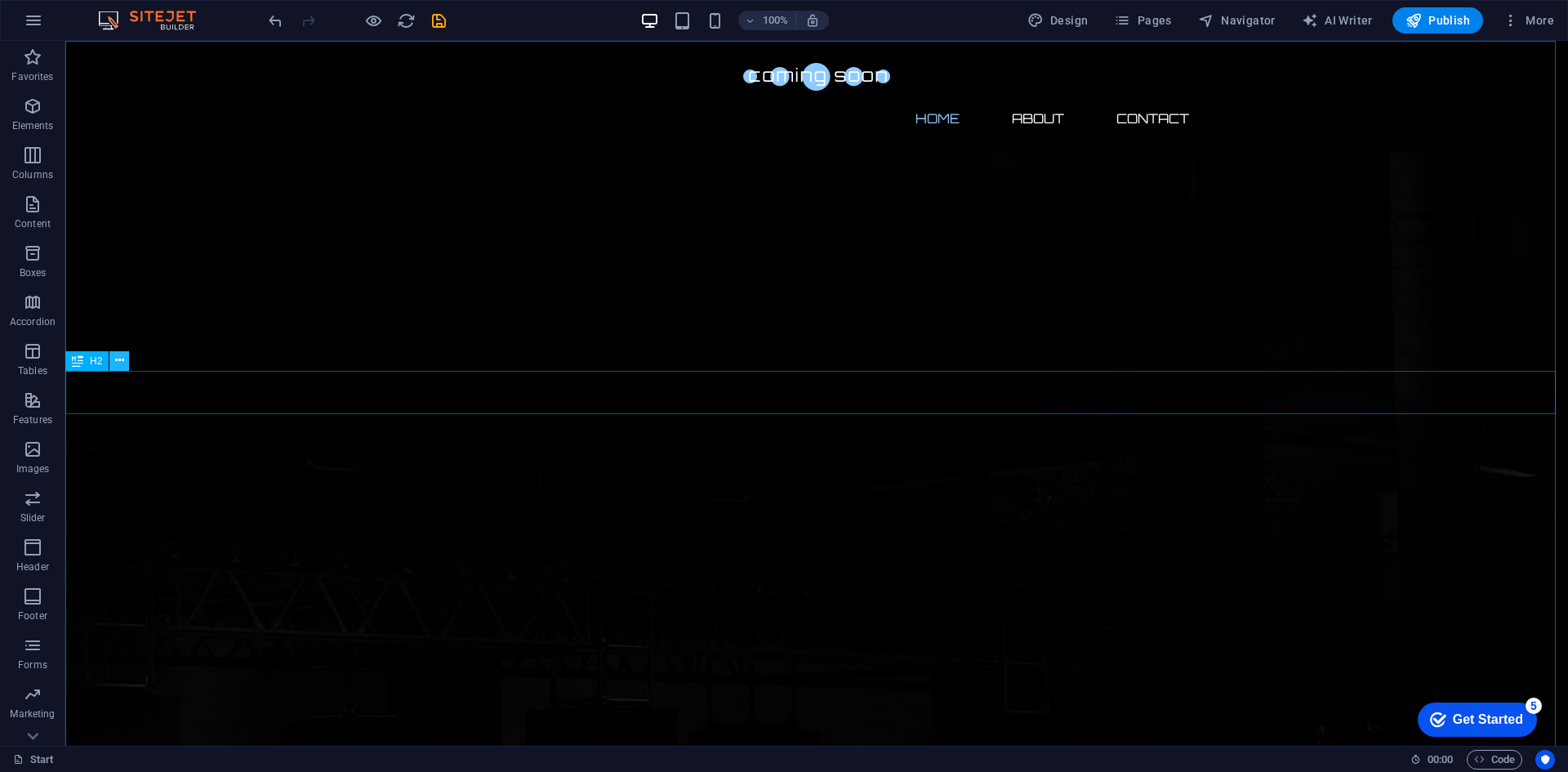
click at [115, 356] on button at bounding box center [119, 361] width 20 height 20
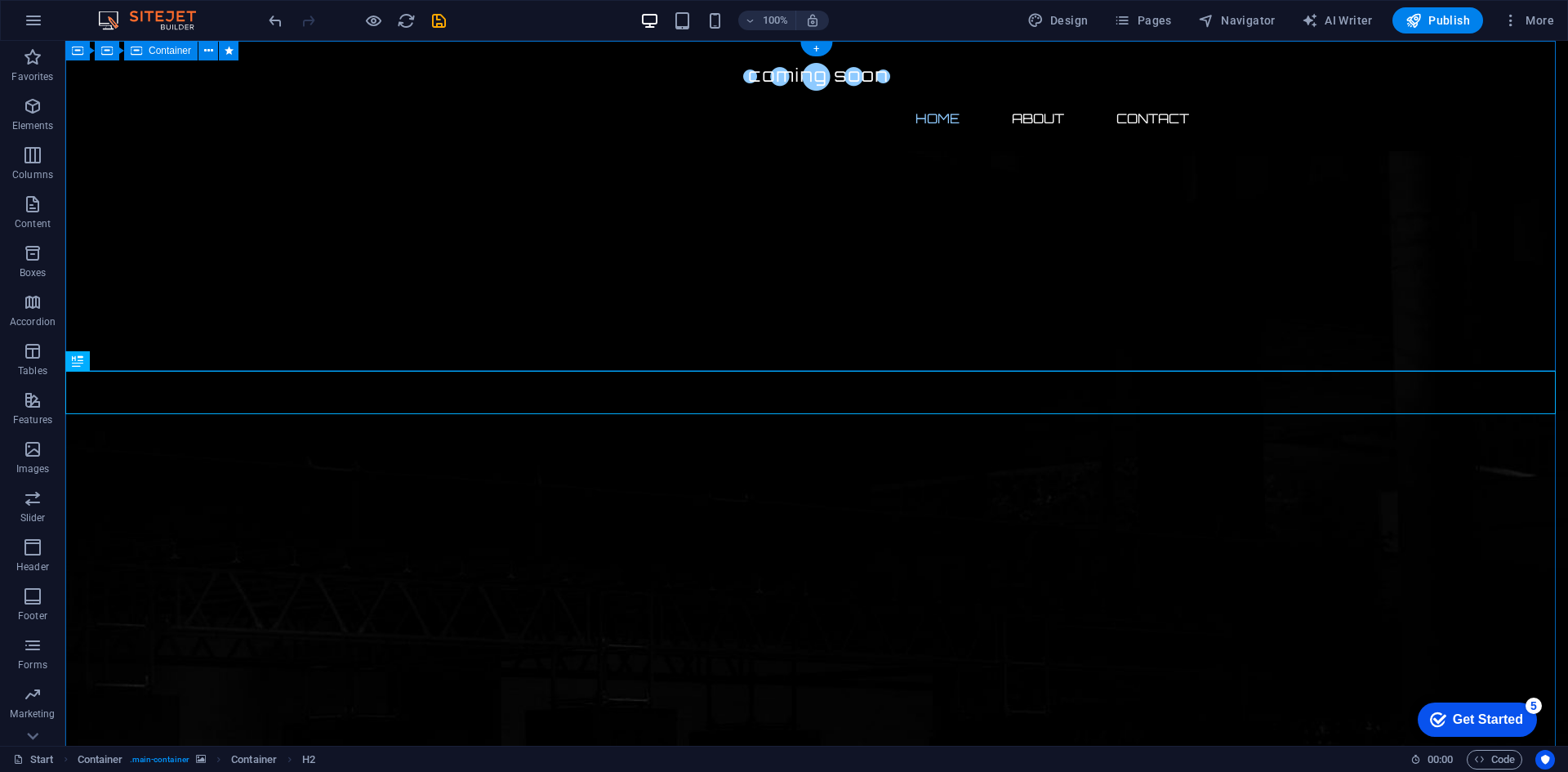
click at [148, 359] on icon at bounding box center [149, 361] width 9 height 17
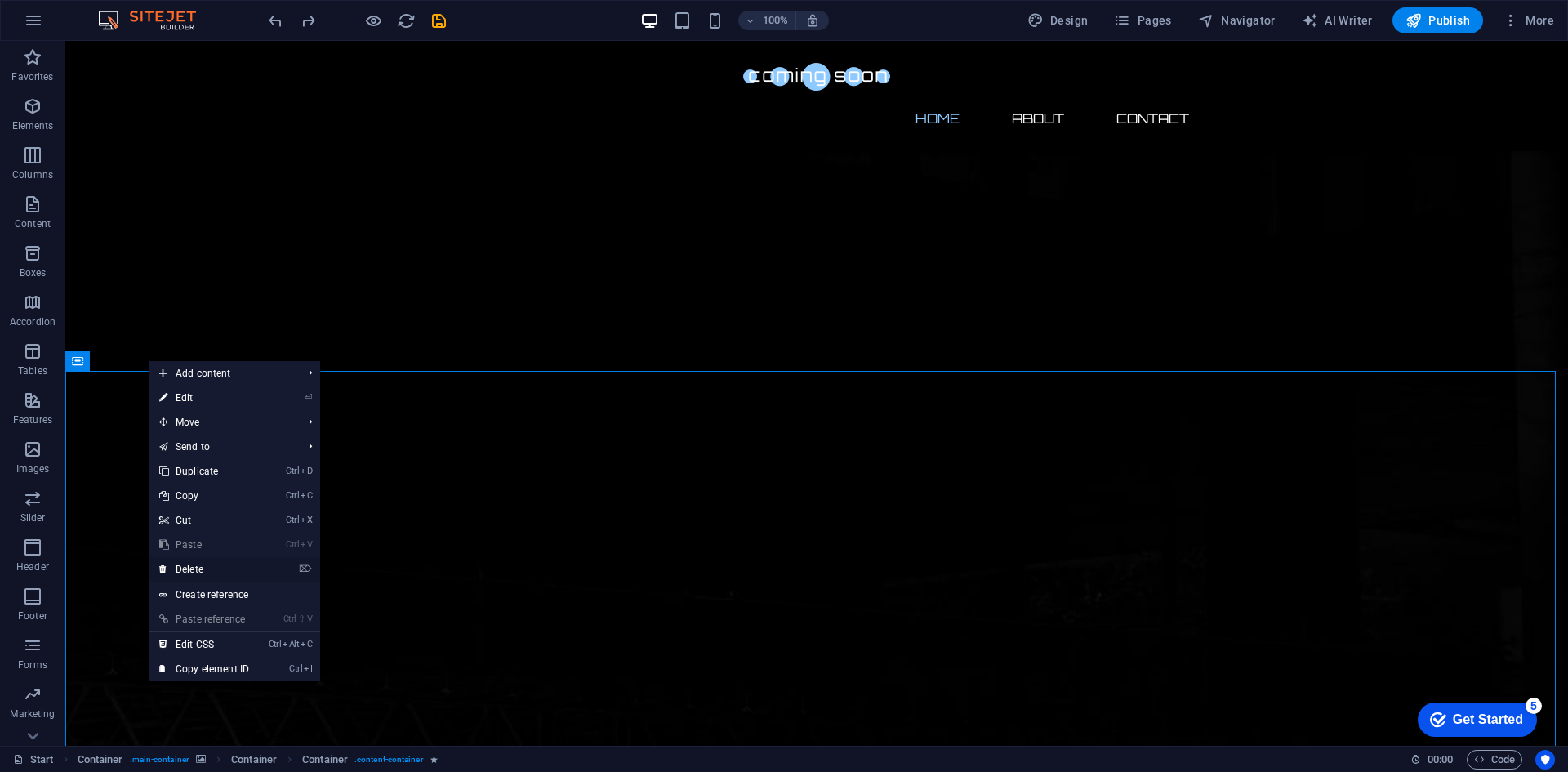
click at [231, 566] on link "⌦ Delete" at bounding box center [204, 569] width 109 height 25
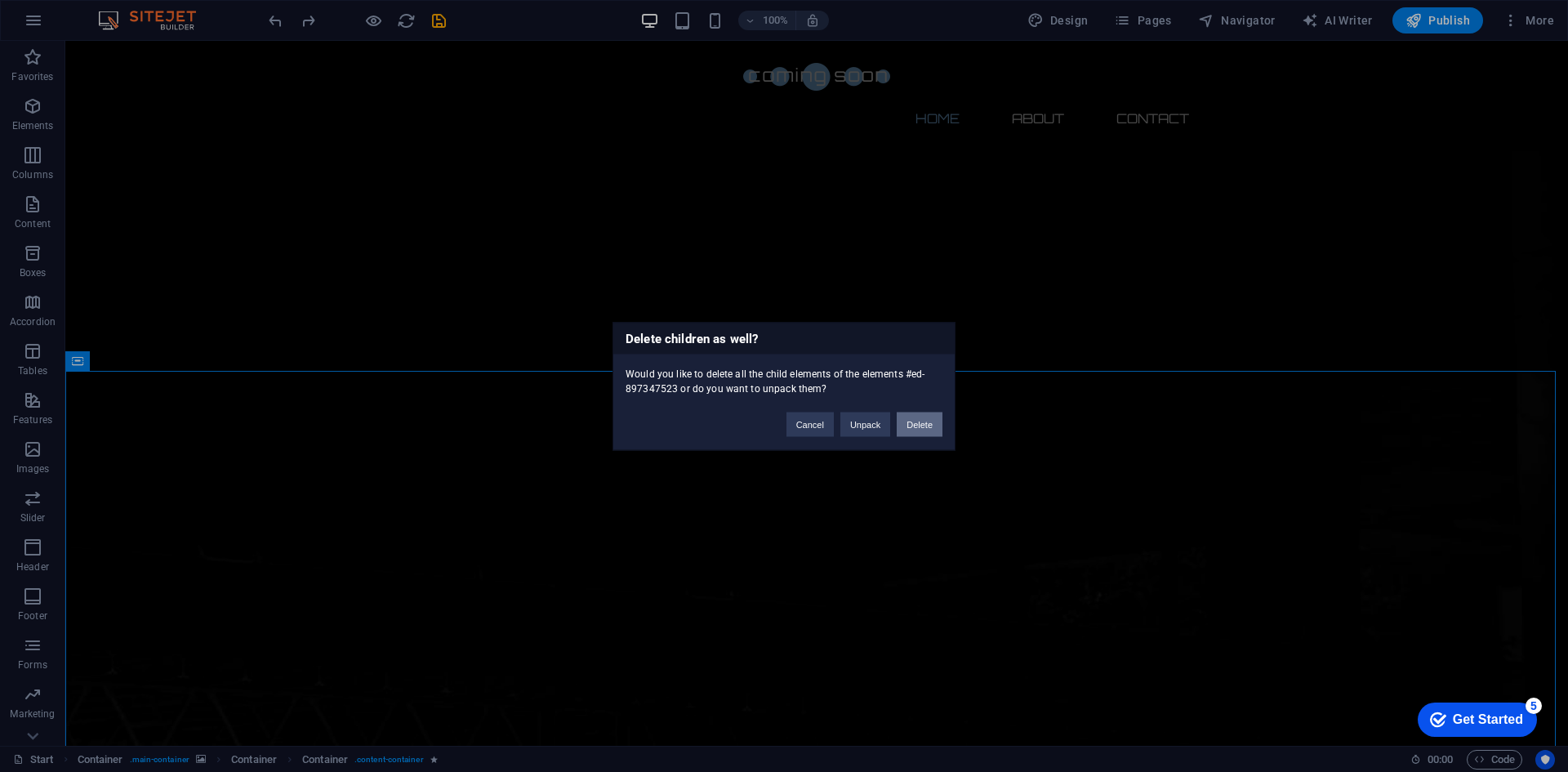
click at [904, 415] on button "Delete" at bounding box center [920, 424] width 46 height 25
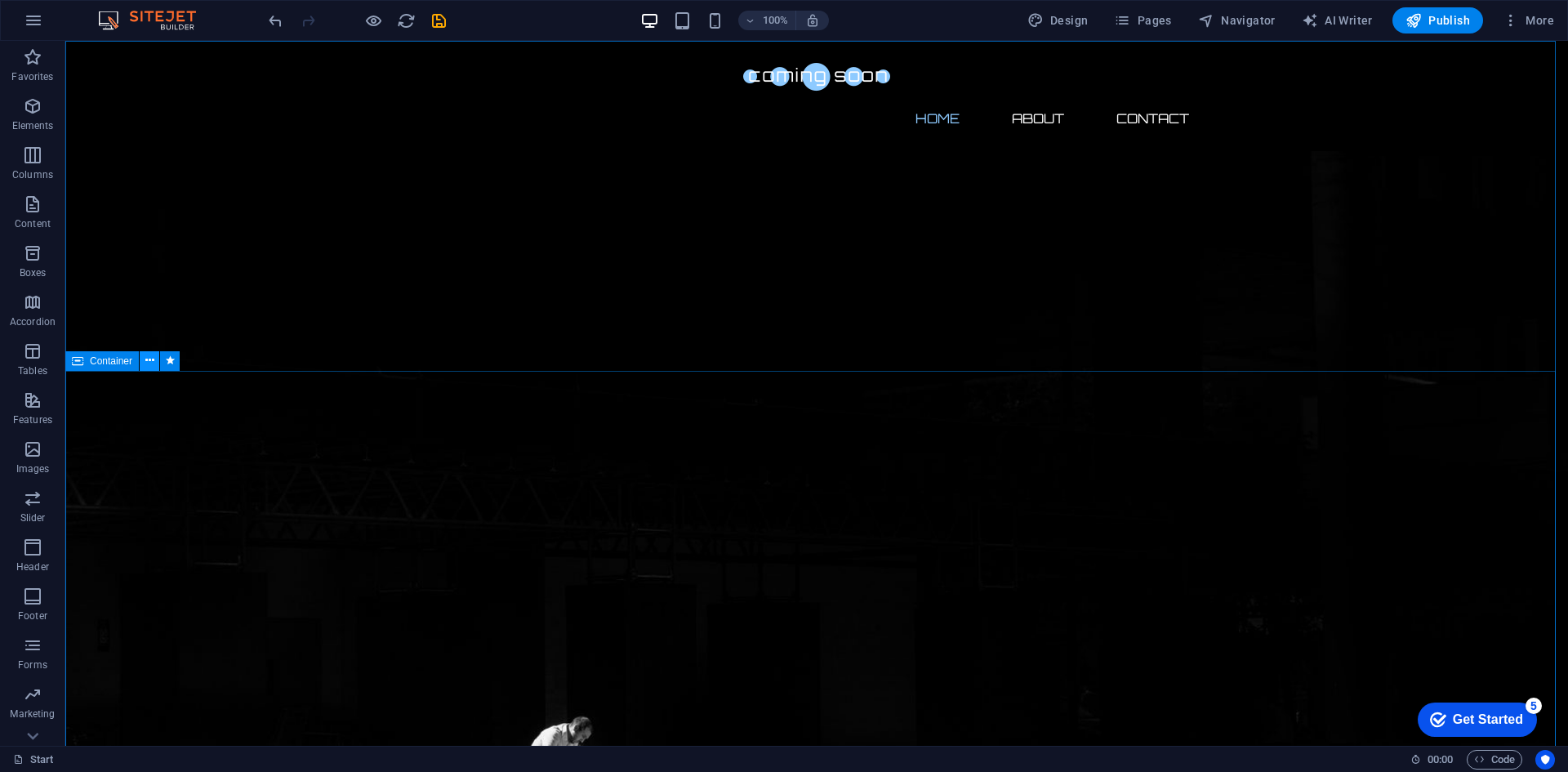
click at [149, 357] on icon at bounding box center [149, 361] width 9 height 17
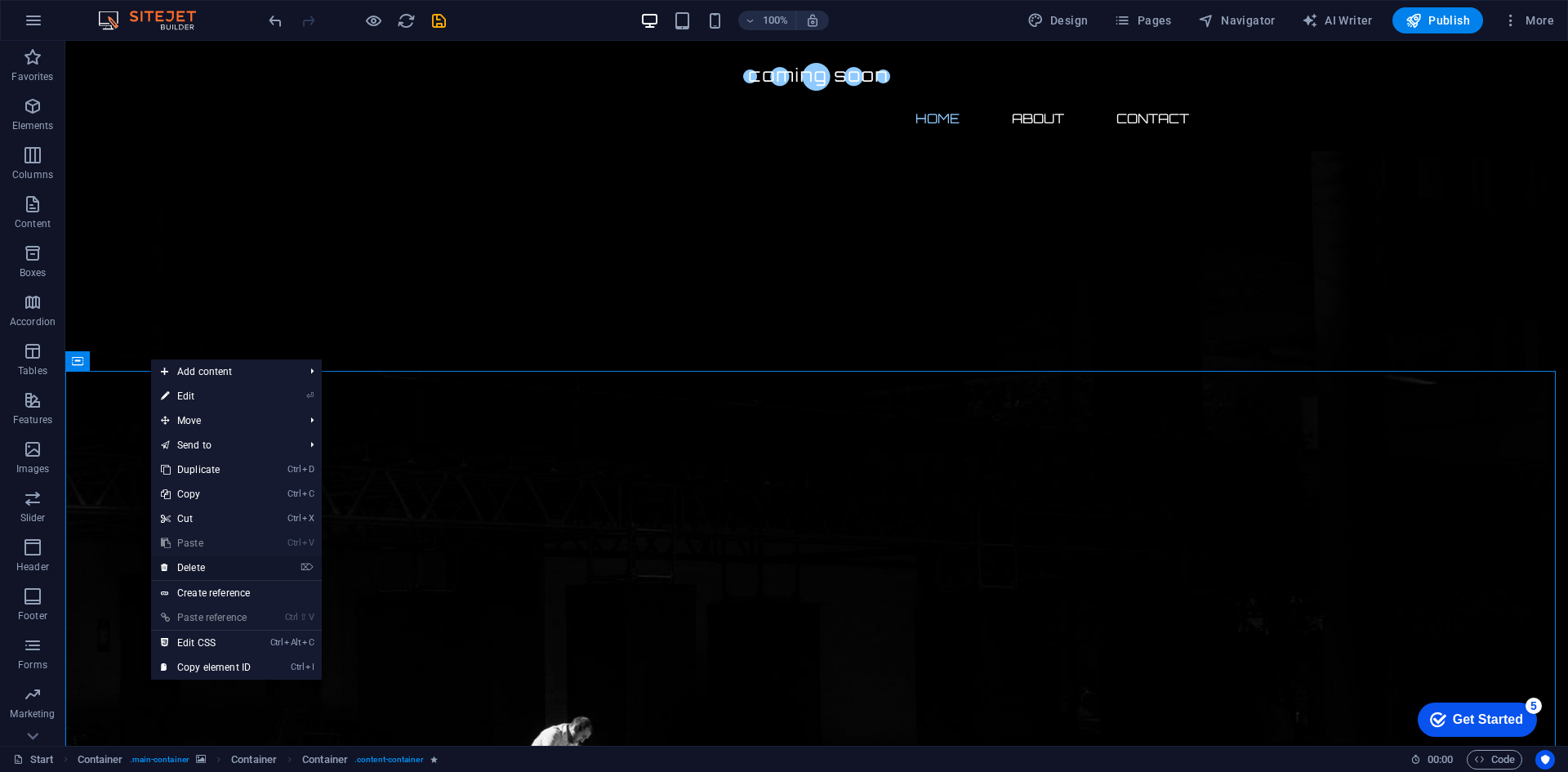
click at [260, 556] on link "⌦ Delete" at bounding box center [206, 567] width 109 height 25
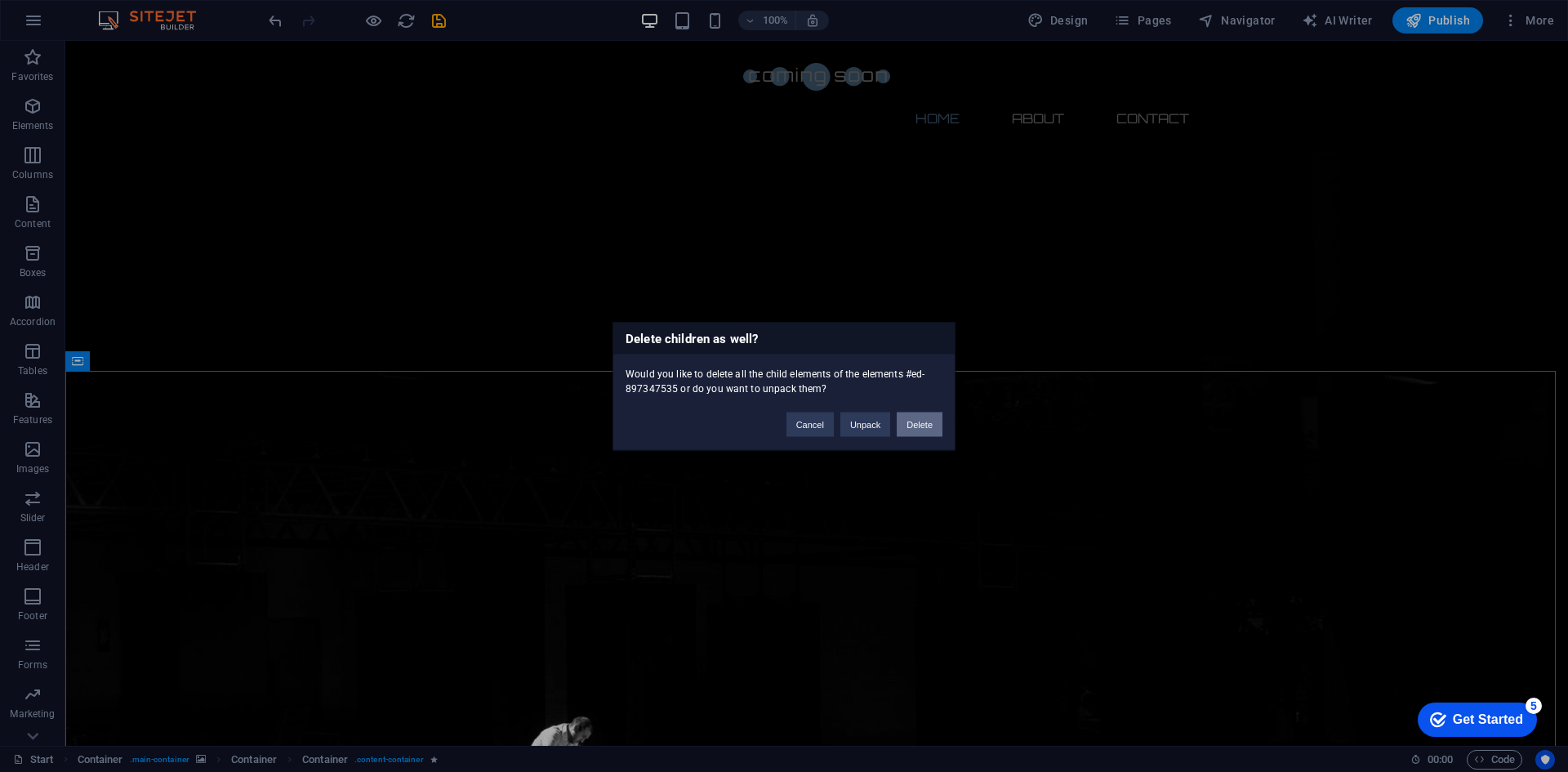
drag, startPoint x: 911, startPoint y: 421, endPoint x: 761, endPoint y: 400, distance: 151.5
click at [911, 421] on button "Delete" at bounding box center [920, 424] width 46 height 25
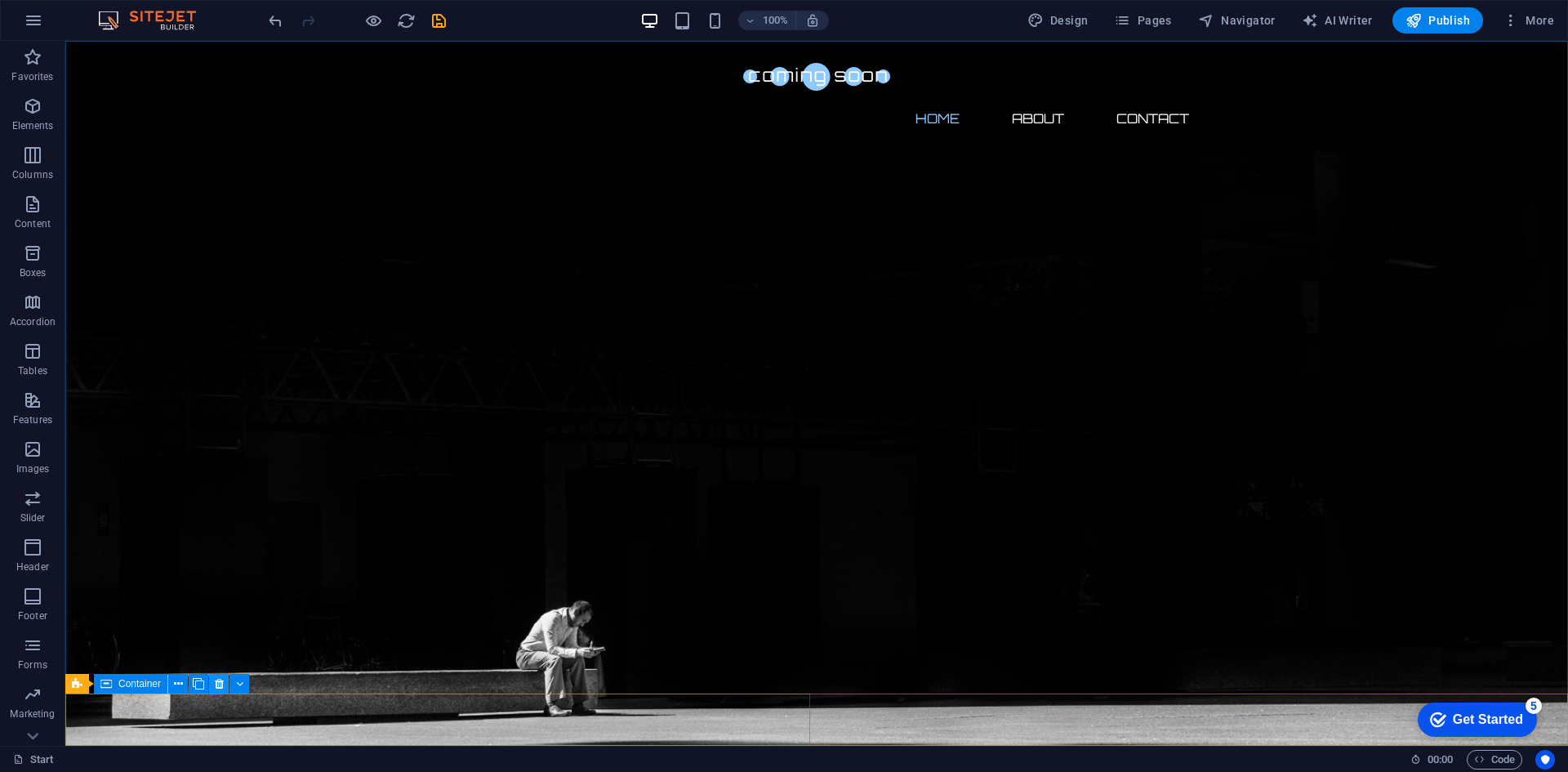
click at [218, 681] on icon at bounding box center [219, 684] width 9 height 17
click at [183, 680] on icon at bounding box center [178, 684] width 9 height 17
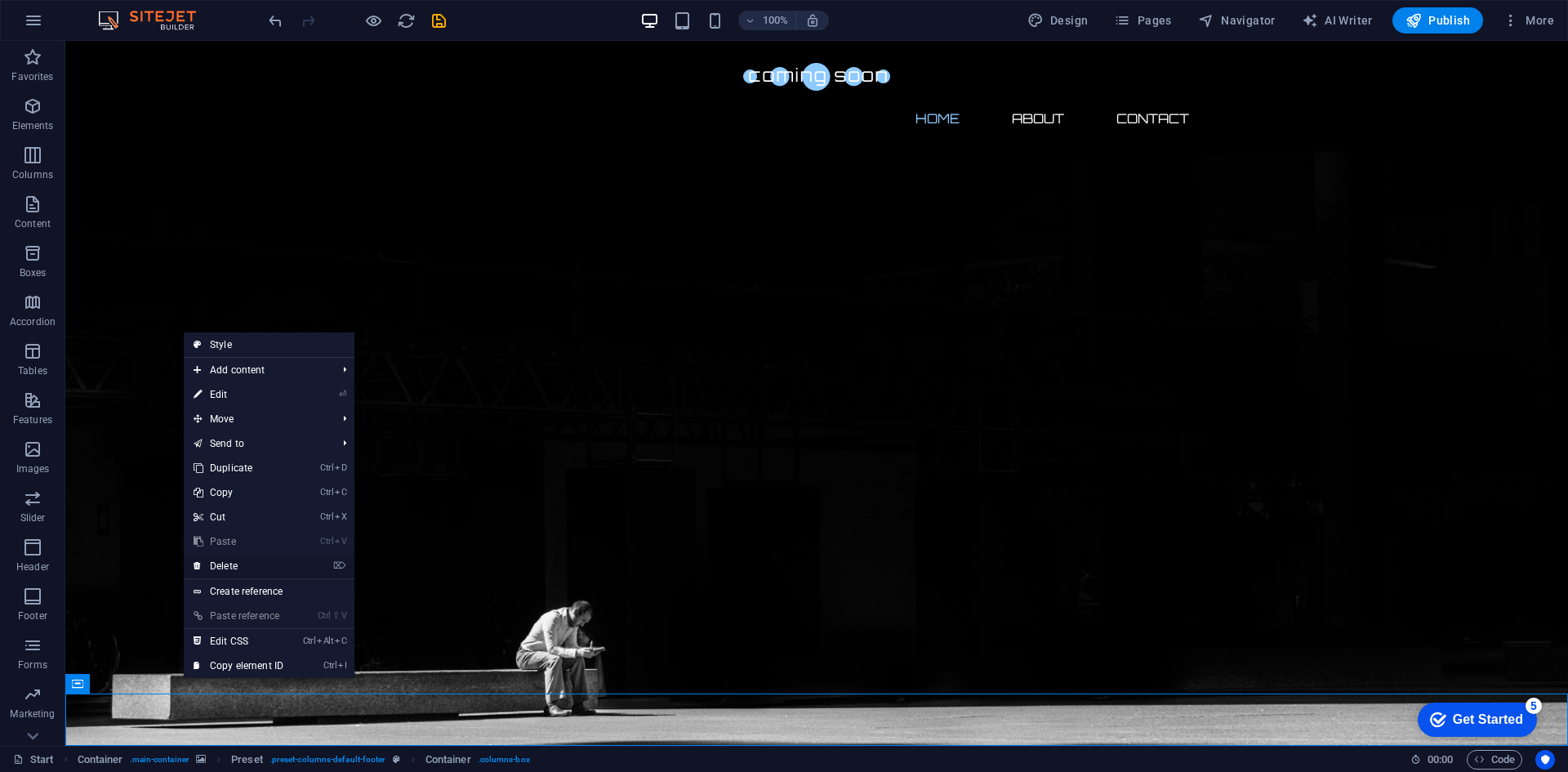
click at [279, 563] on link "⌦ Delete" at bounding box center [238, 566] width 109 height 25
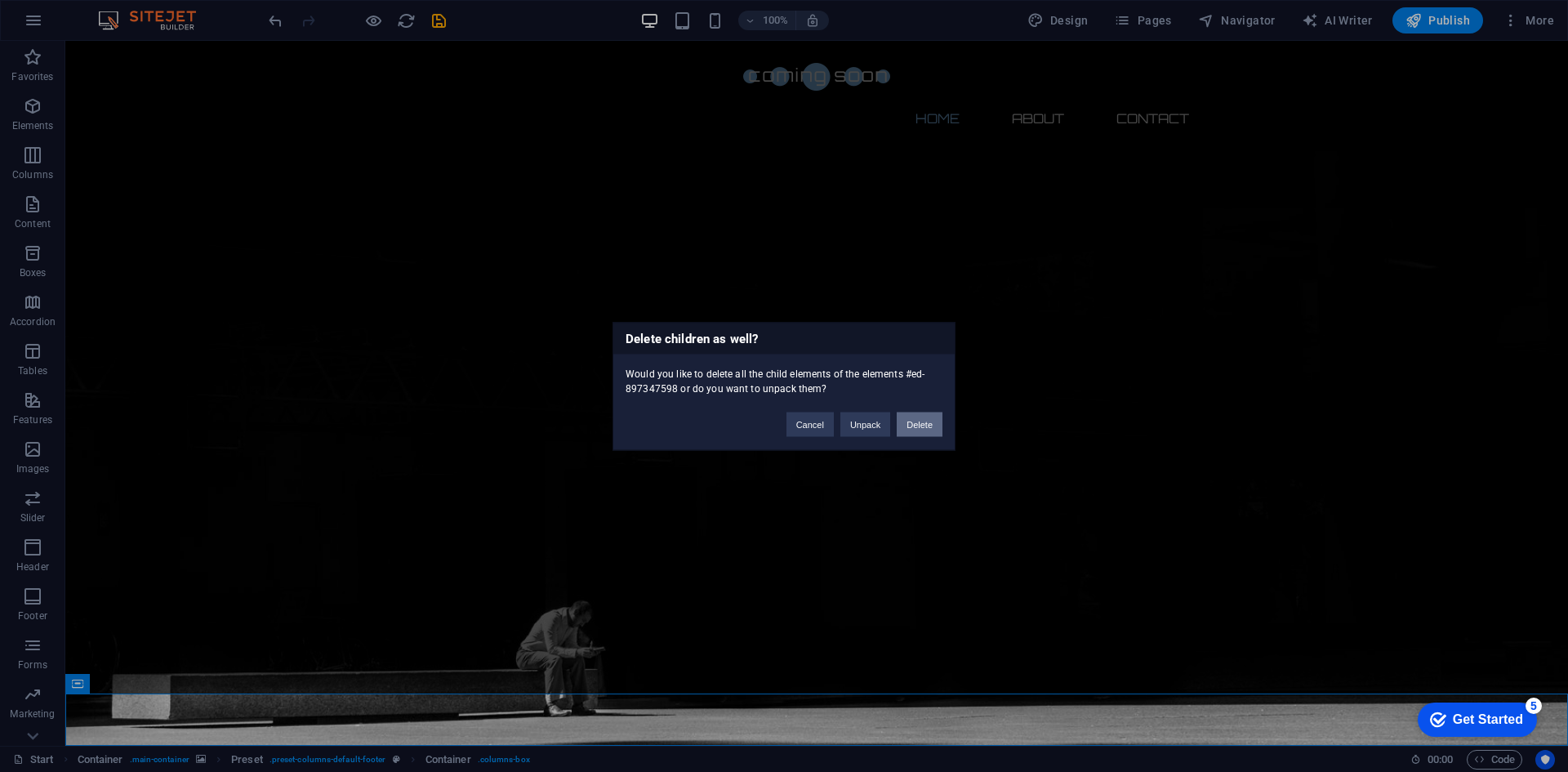
click at [932, 426] on button "Delete" at bounding box center [920, 424] width 46 height 25
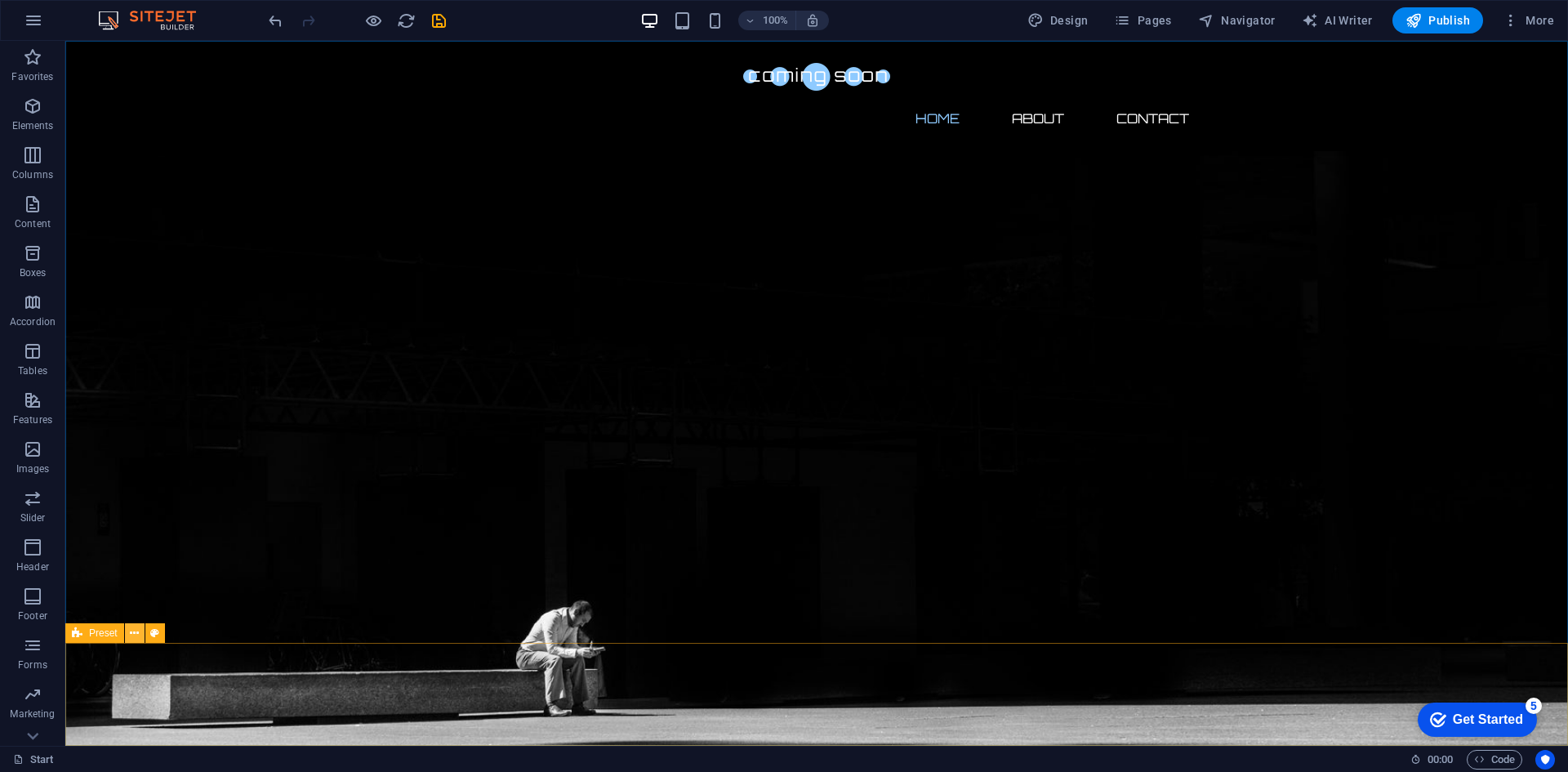
click at [136, 634] on icon at bounding box center [134, 633] width 9 height 17
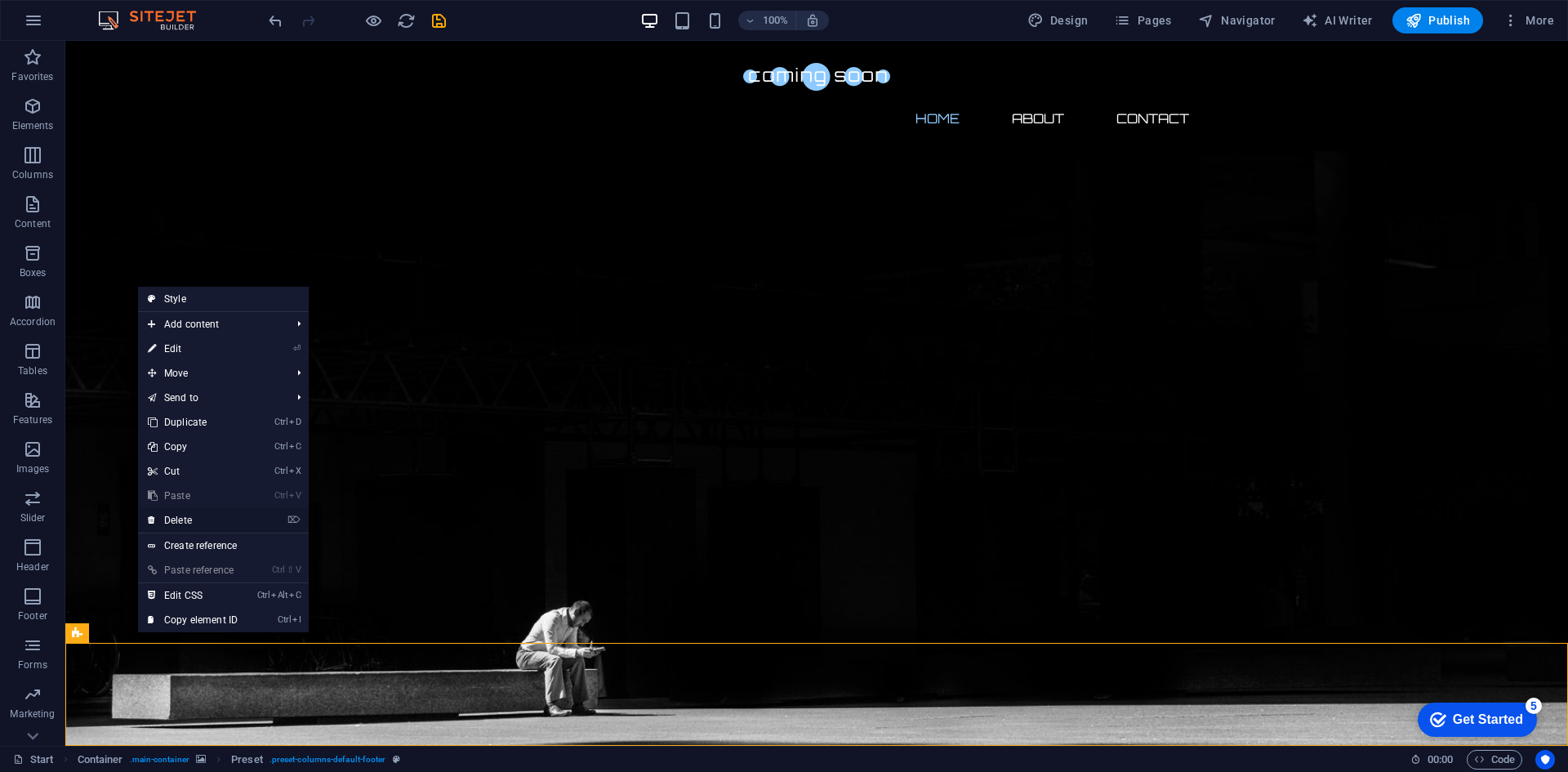
click at [212, 523] on link "⌦ Delete" at bounding box center [193, 520] width 109 height 25
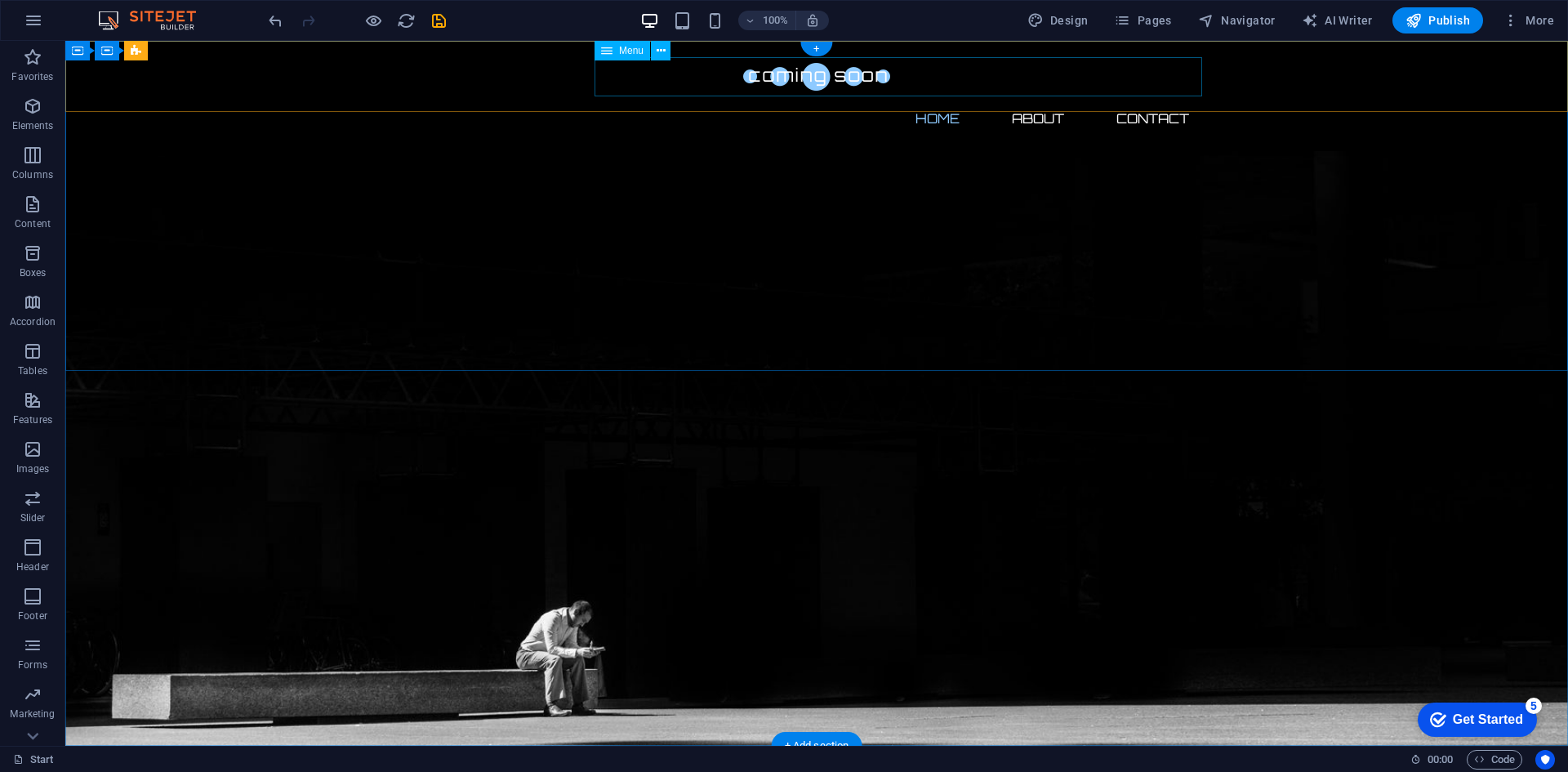
click at [916, 99] on nav "Home About Contact" at bounding box center [817, 119] width 771 height 39
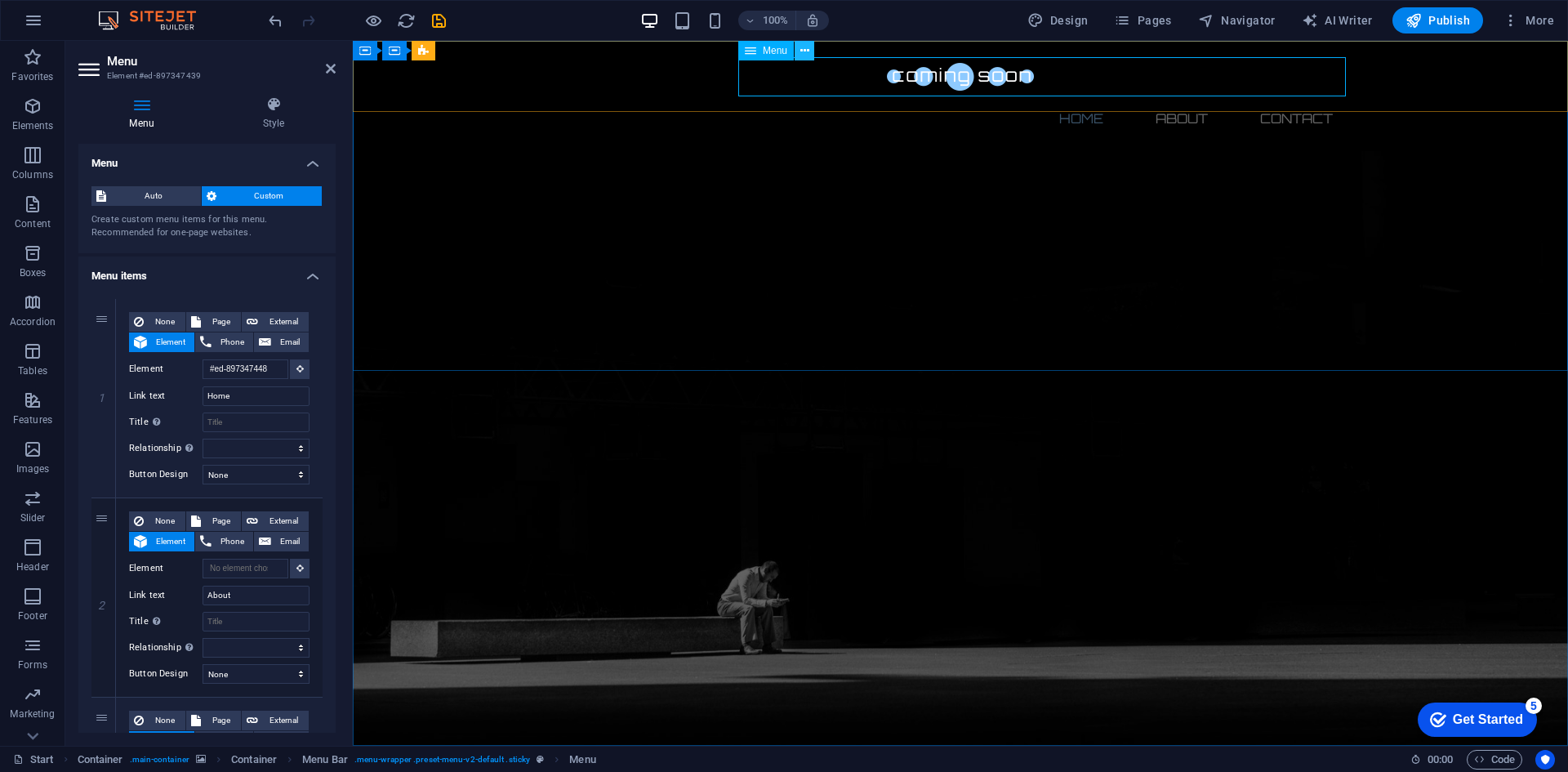
drag, startPoint x: 802, startPoint y: 49, endPoint x: 450, endPoint y: 106, distance: 356.6
click at [802, 49] on icon at bounding box center [804, 51] width 9 height 17
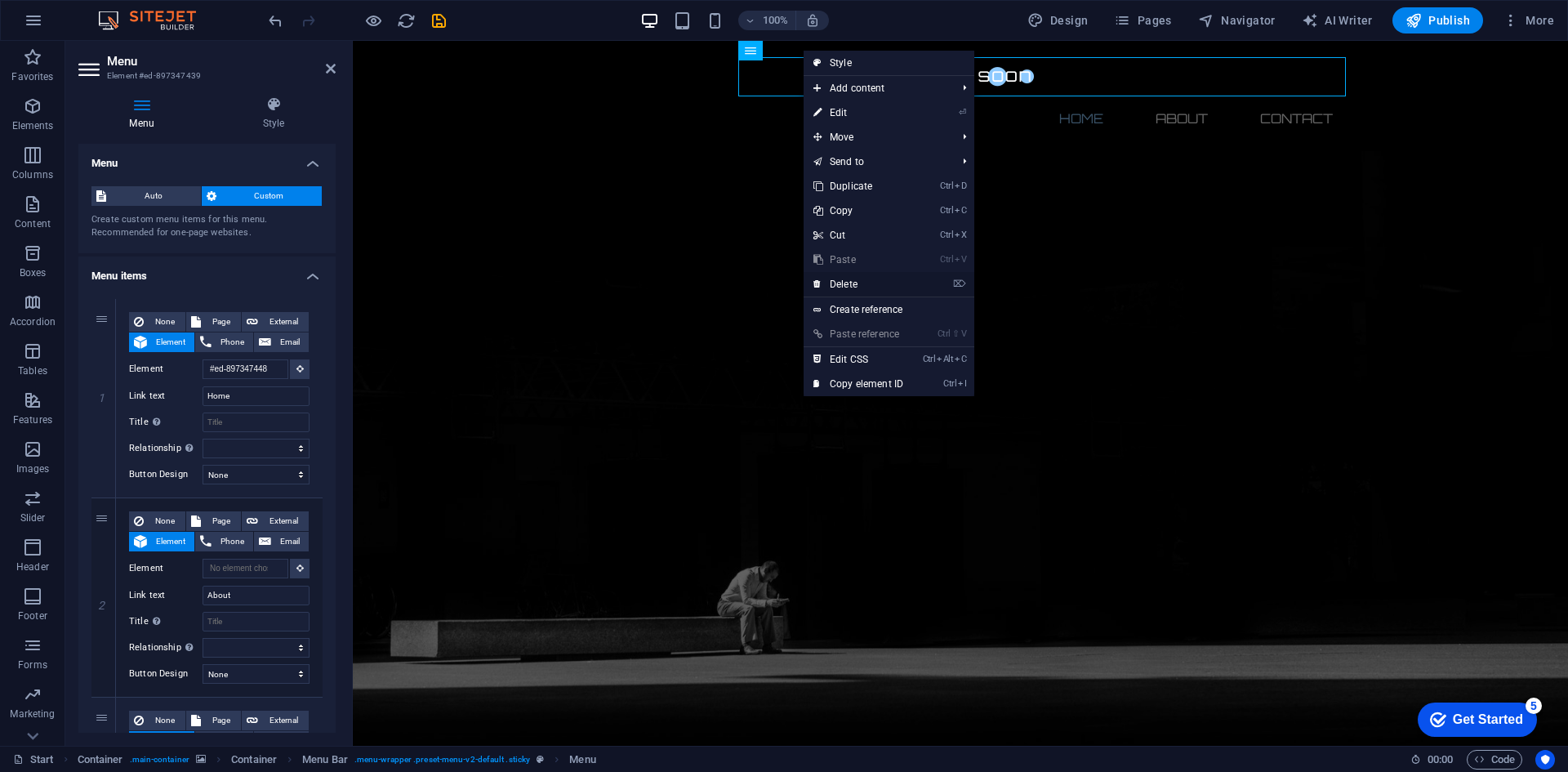
click at [886, 282] on link "⌦ Delete" at bounding box center [858, 284] width 109 height 25
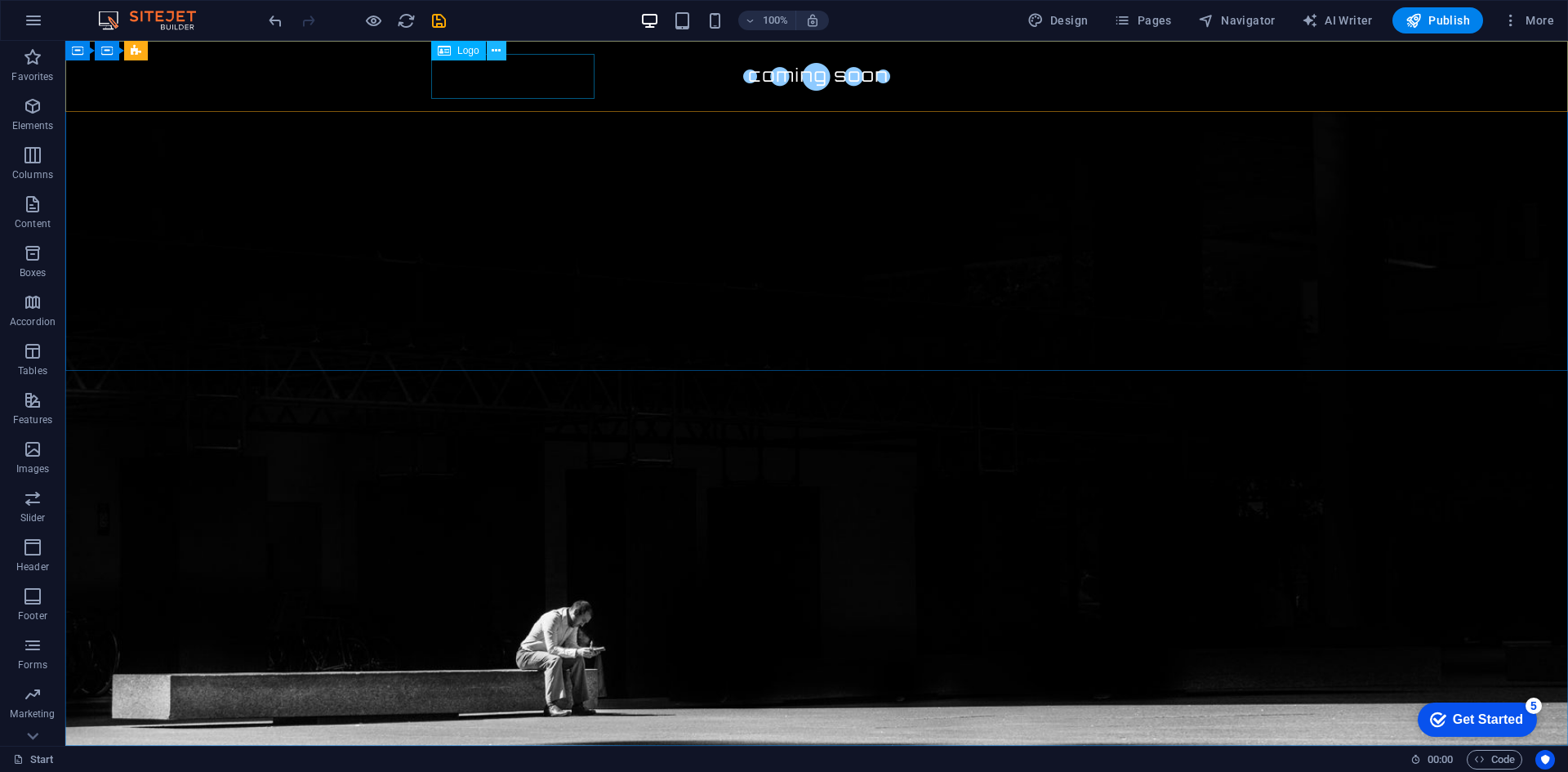
click at [492, 47] on icon at bounding box center [496, 51] width 9 height 17
click at [203, 49] on icon at bounding box center [207, 51] width 9 height 17
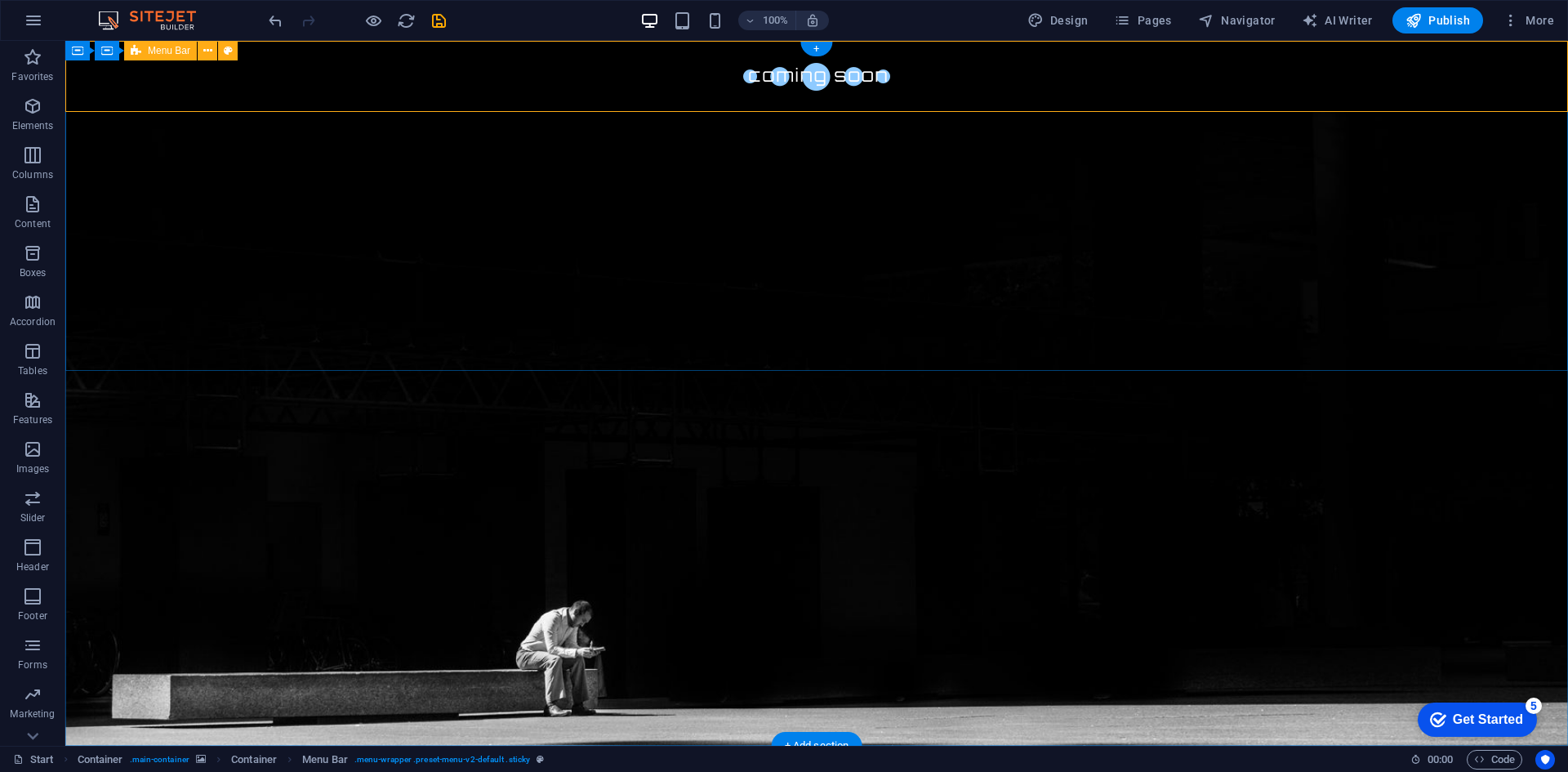
click at [135, 80] on div at bounding box center [817, 76] width 1503 height 71
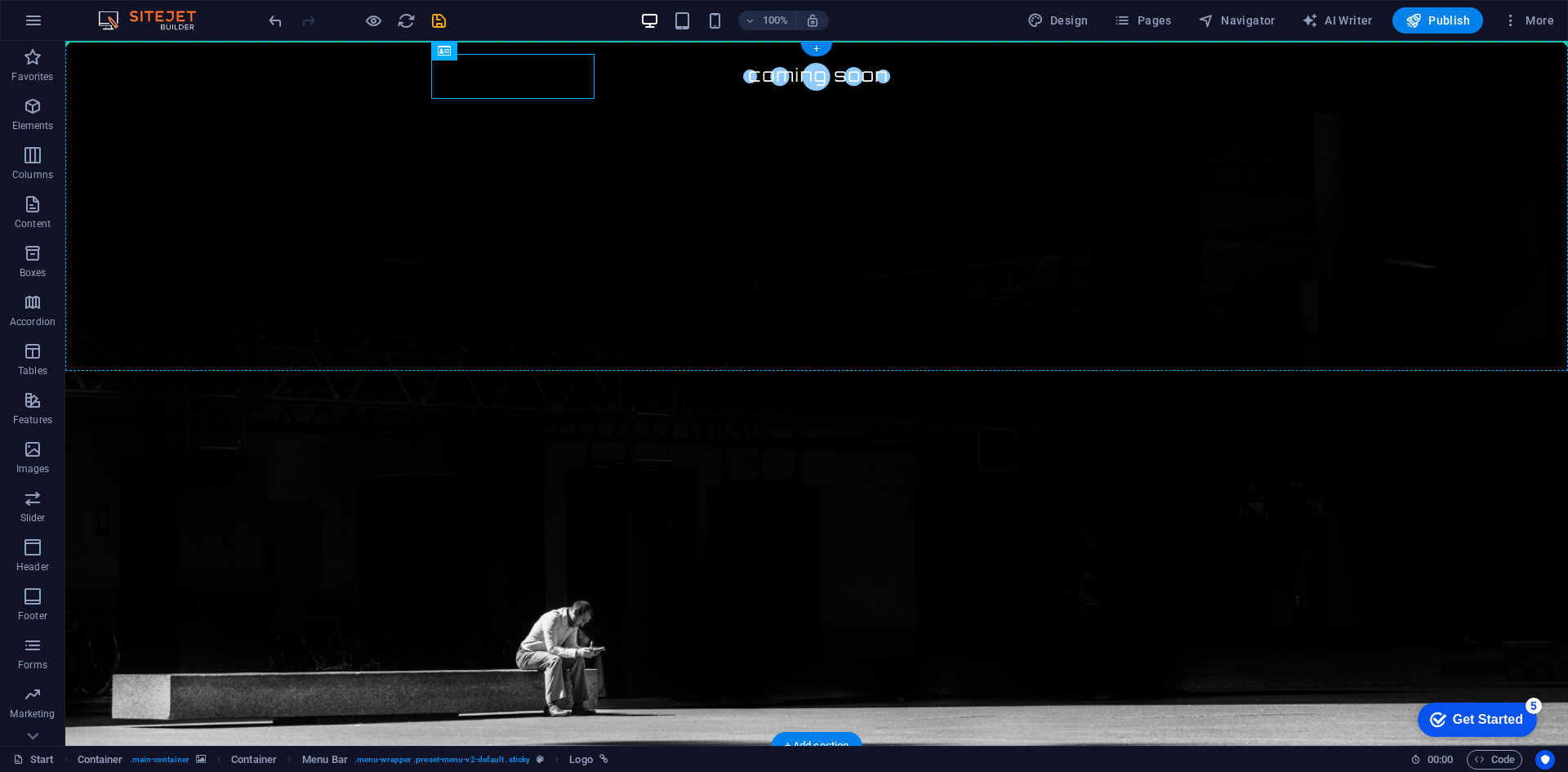
drag, startPoint x: 538, startPoint y: 90, endPoint x: 856, endPoint y: 71, distance: 318.6
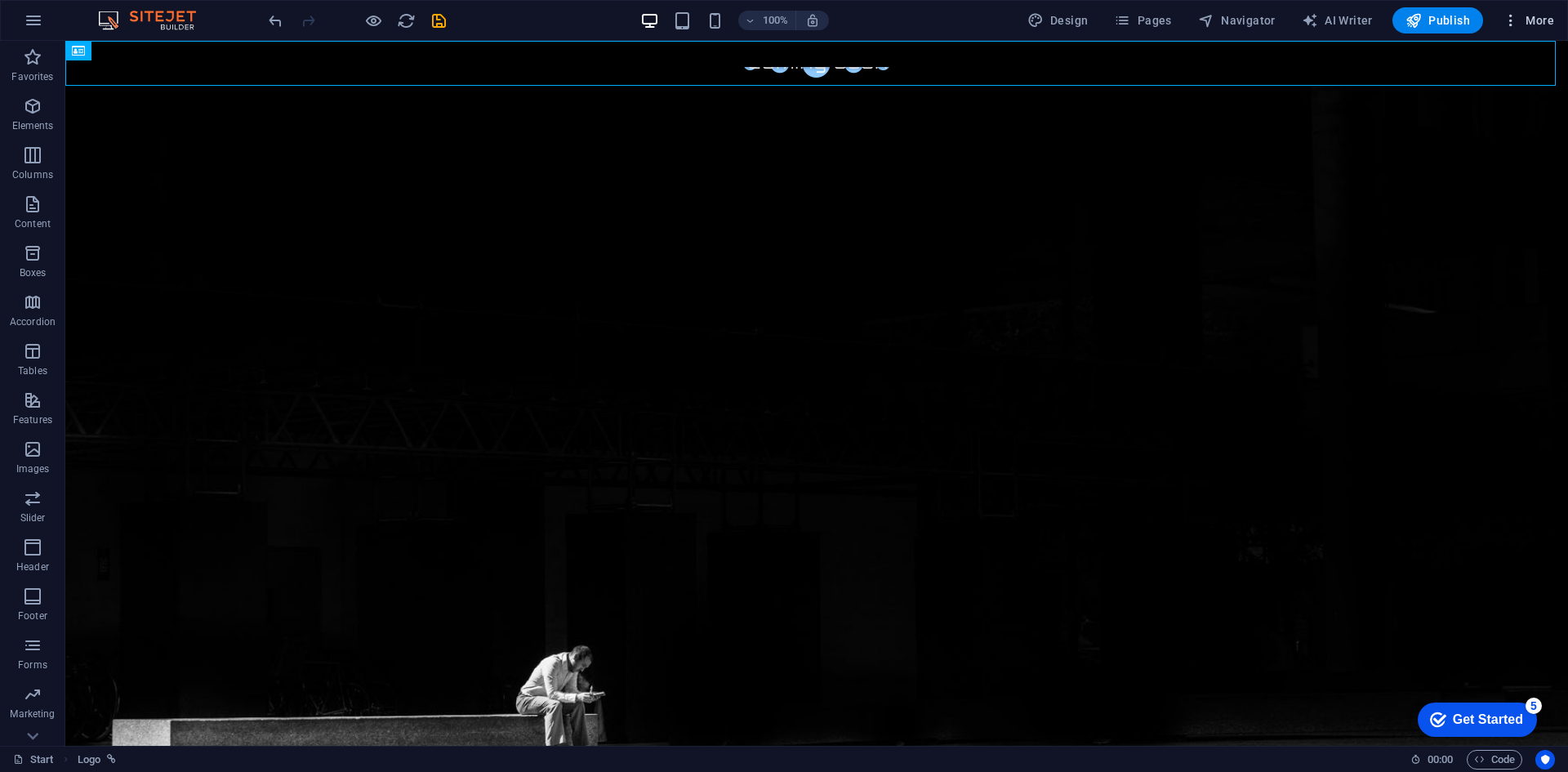
click at [1536, 17] on span "More" at bounding box center [1529, 20] width 51 height 16
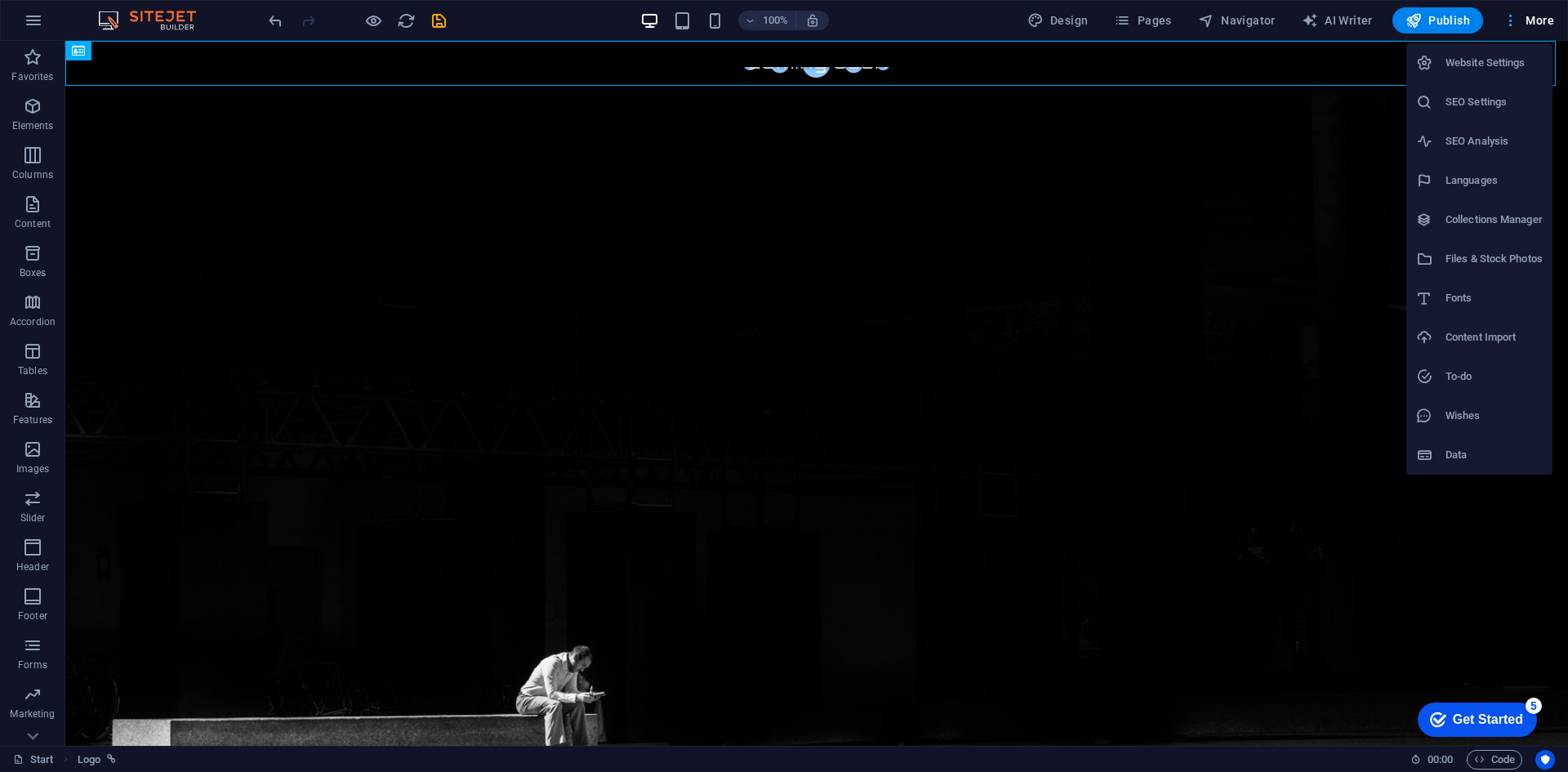
click at [1535, 17] on div at bounding box center [784, 386] width 1568 height 772
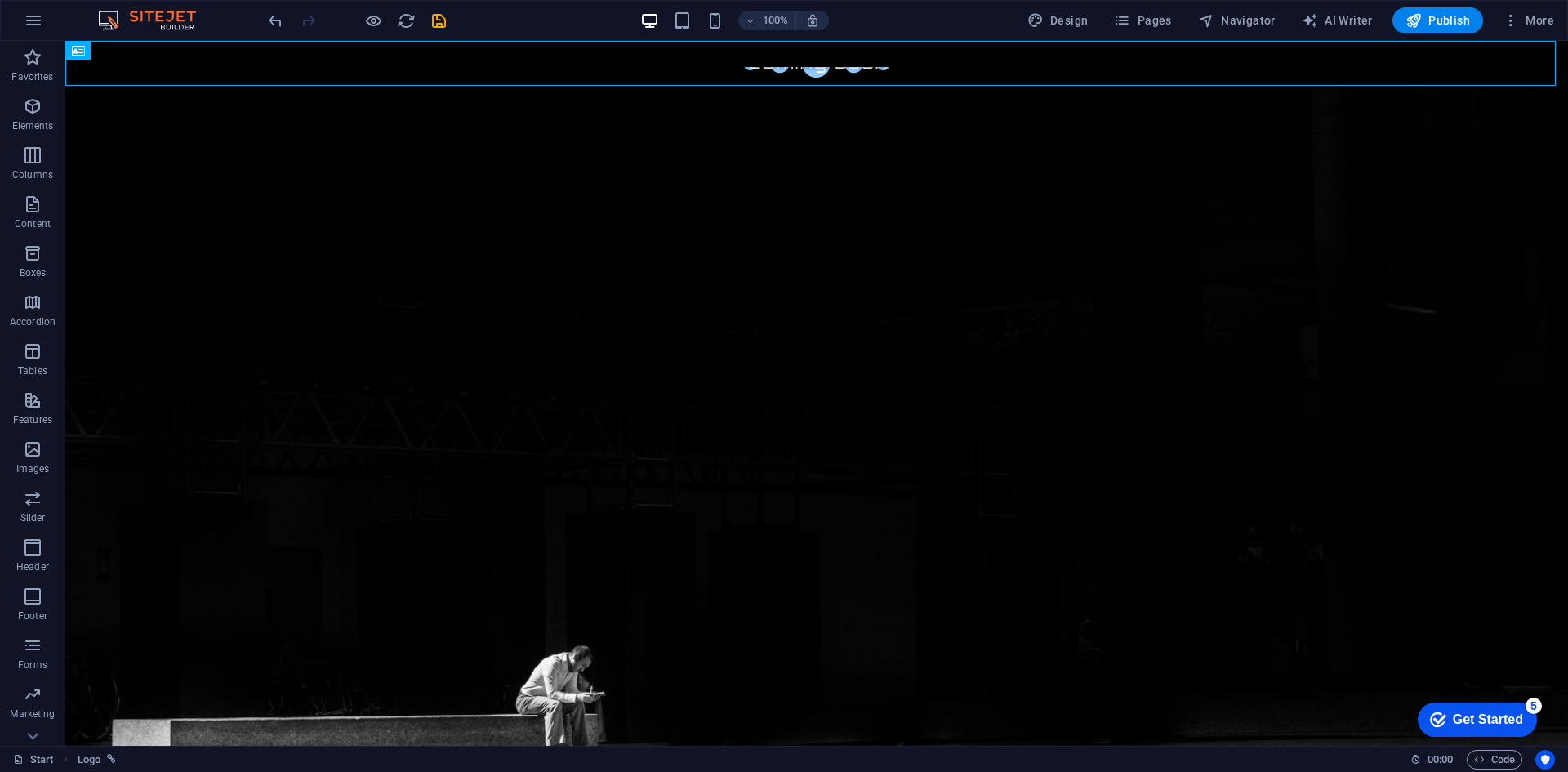
click at [1433, 29] on button "Publish" at bounding box center [1438, 20] width 90 height 26
